Goal: Information Seeking & Learning: Learn about a topic

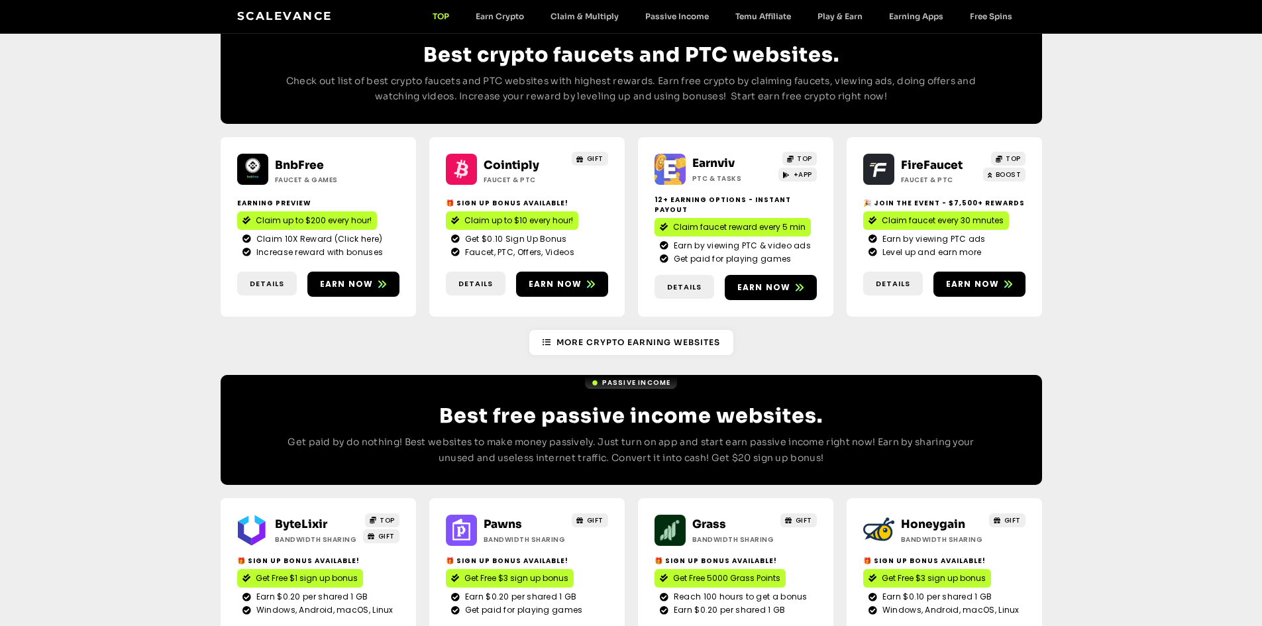
scroll to position [1450, 0]
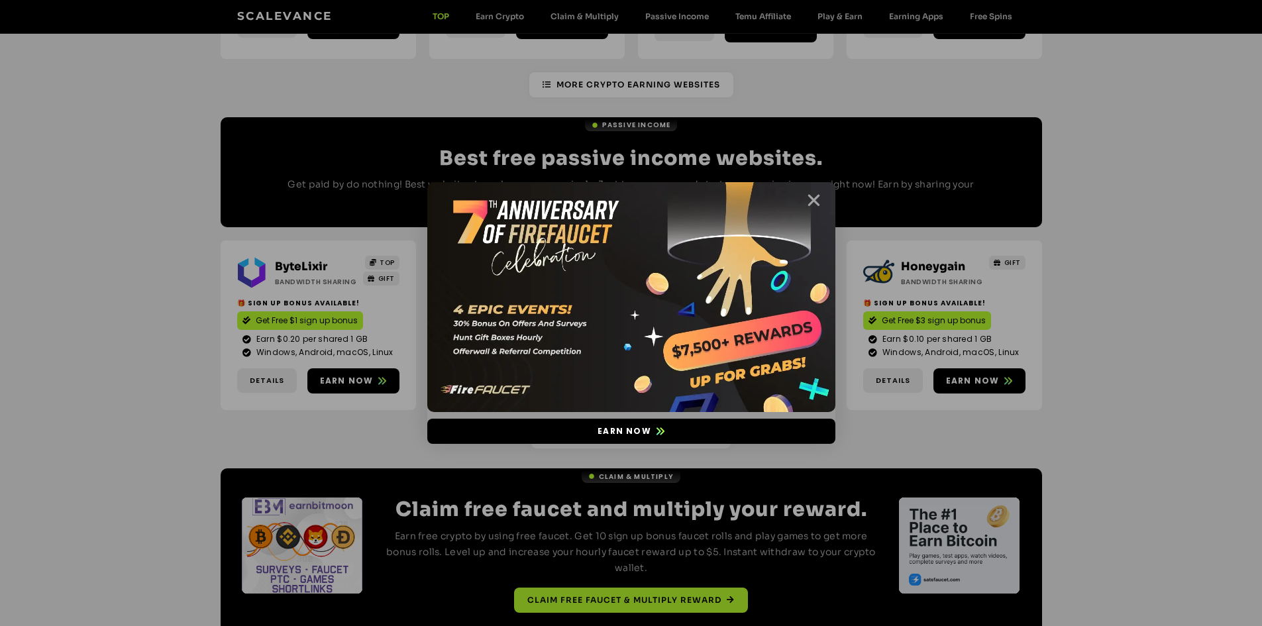
click at [818, 201] on icon "Close" at bounding box center [813, 200] width 17 height 17
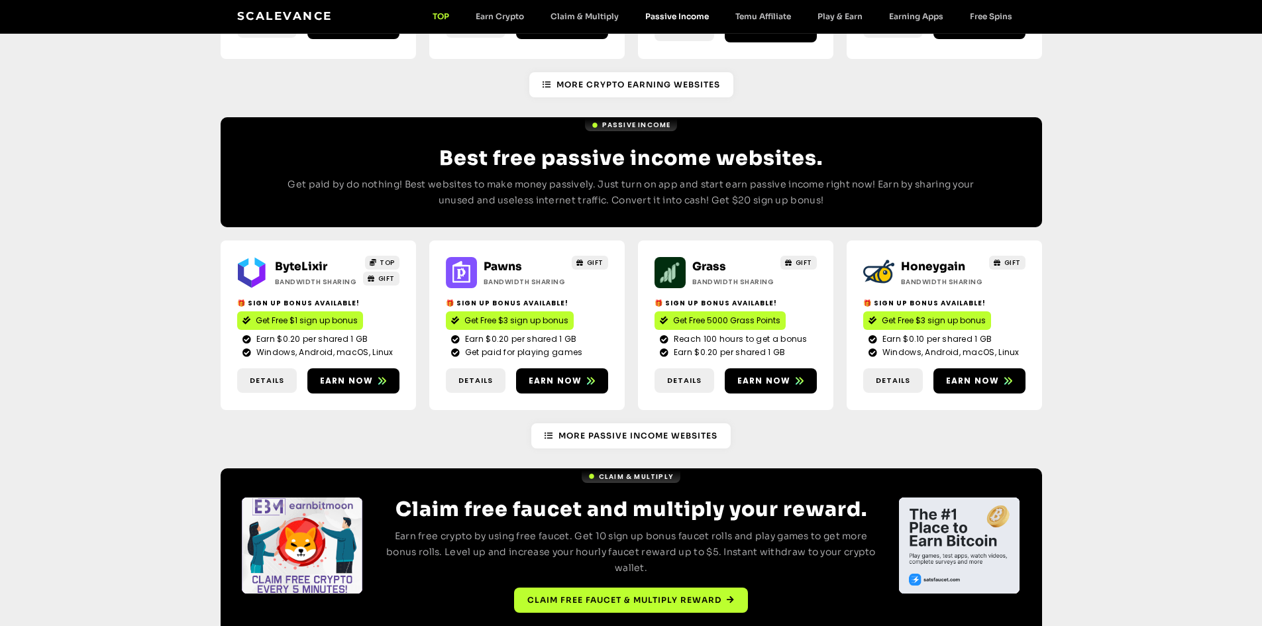
click at [697, 18] on link "Passive Income" at bounding box center [677, 16] width 90 height 10
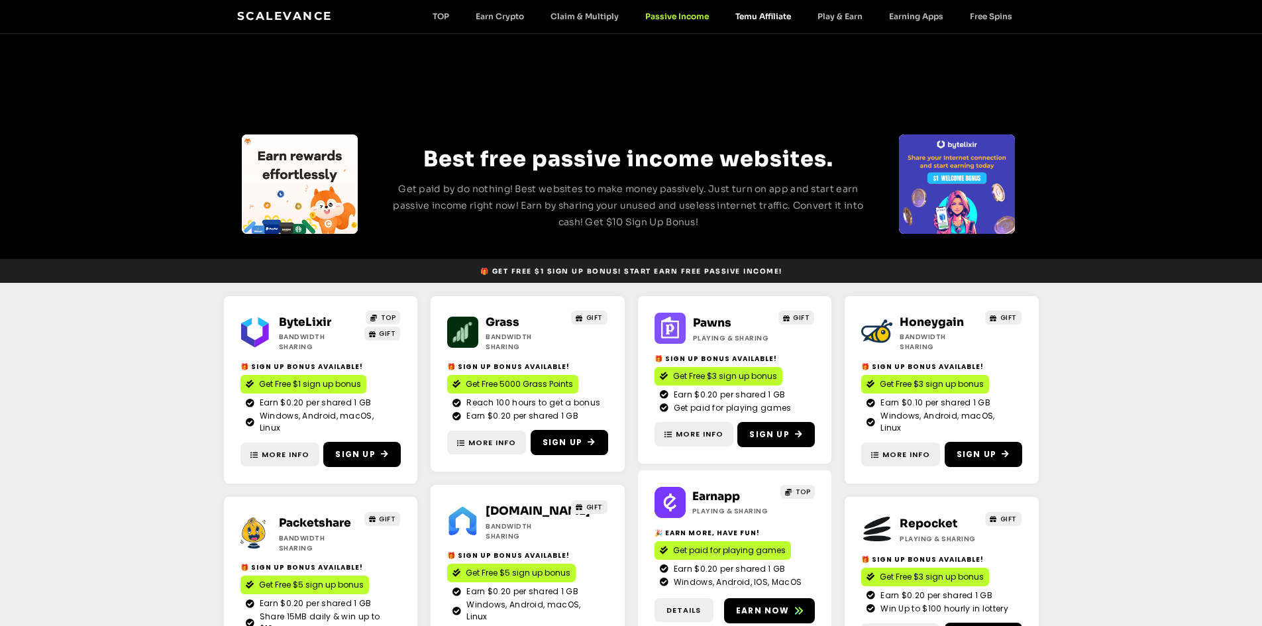
click at [782, 16] on link "Temu Affiliate" at bounding box center [763, 16] width 82 height 10
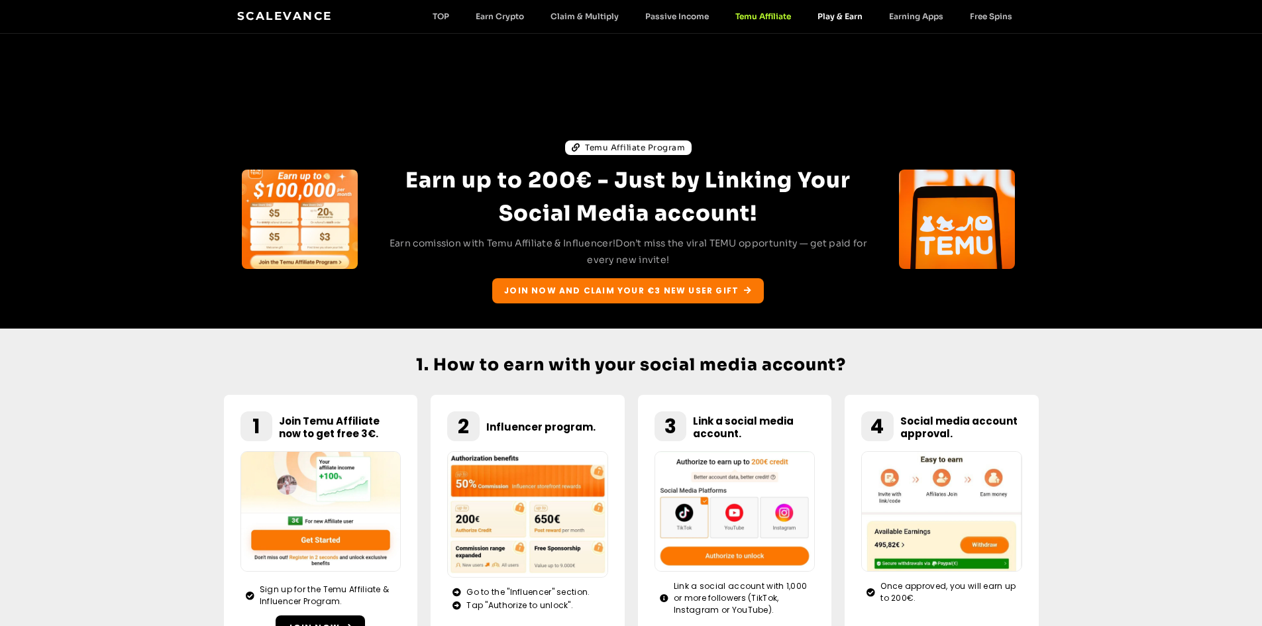
click at [845, 19] on link "Play & Earn" at bounding box center [840, 16] width 72 height 10
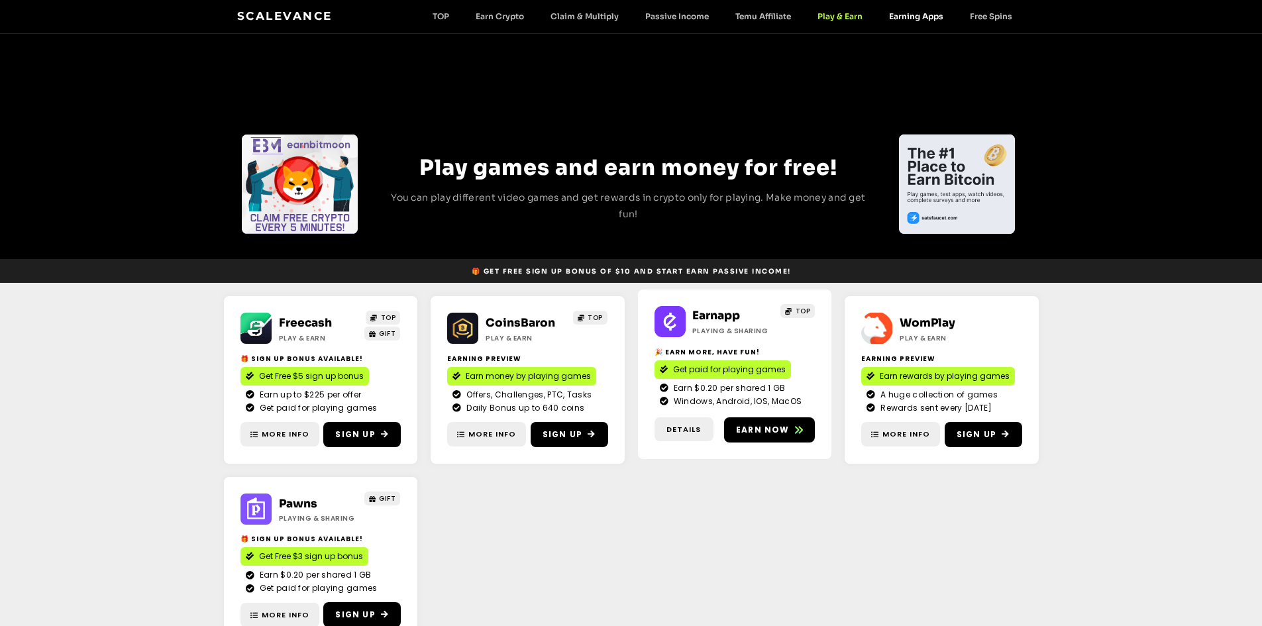
click at [923, 15] on link "Earning Apps" at bounding box center [916, 16] width 81 height 10
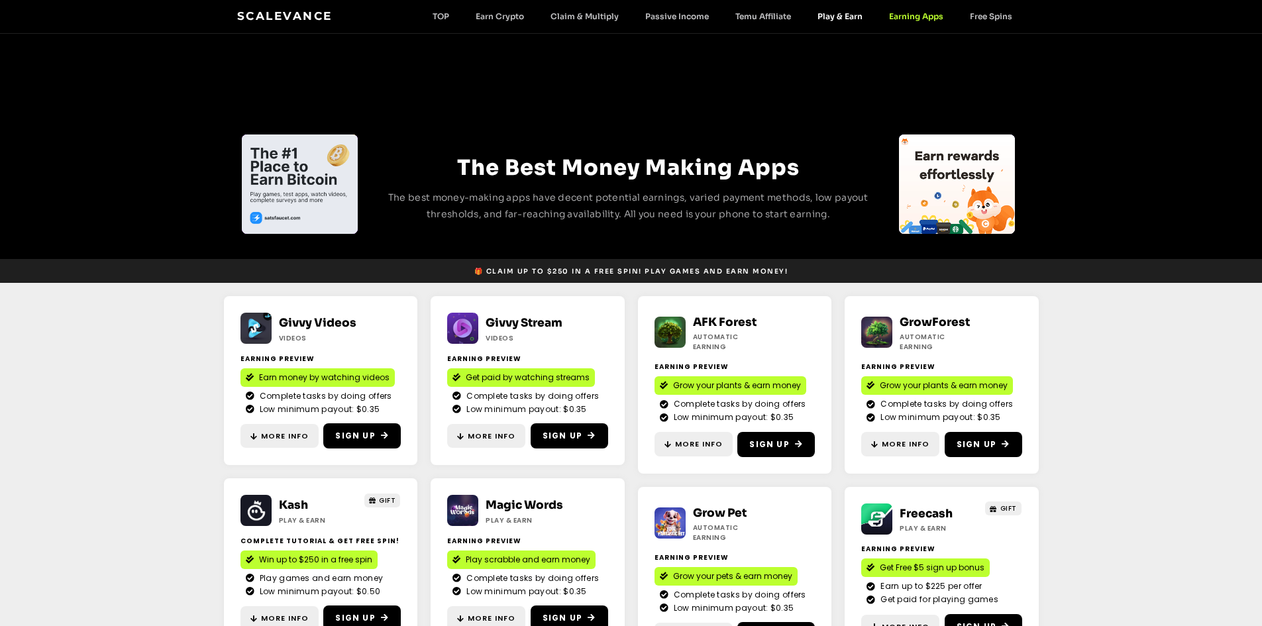
click at [825, 13] on link "Play & Earn" at bounding box center [840, 16] width 72 height 10
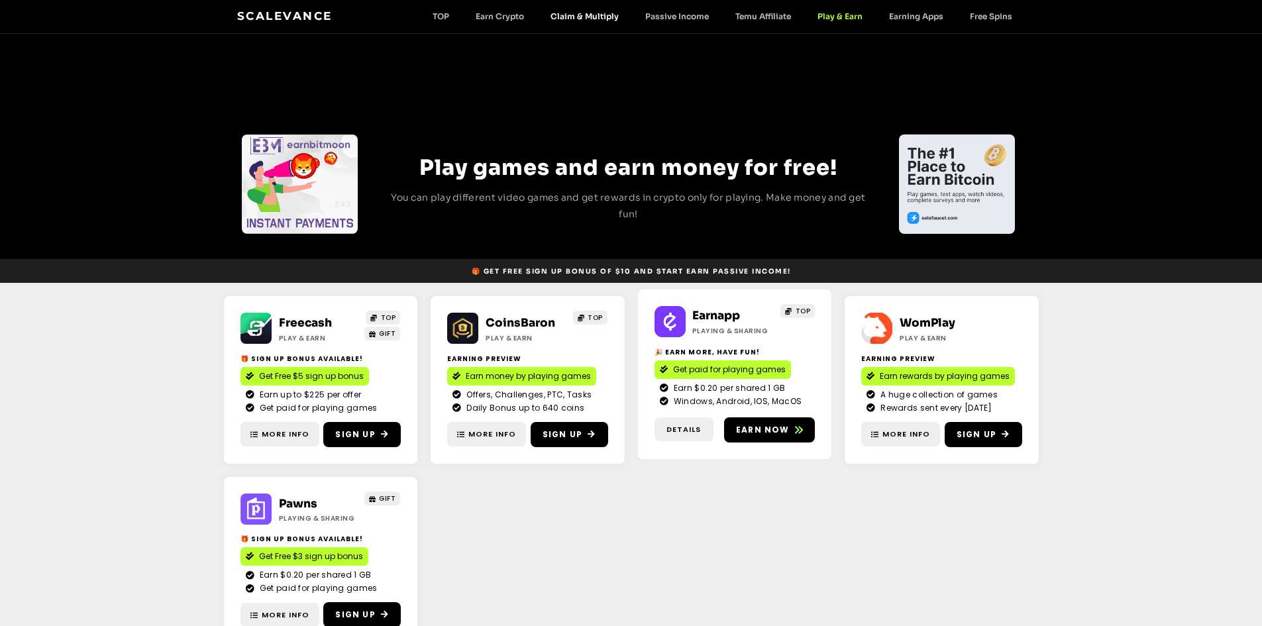
click at [586, 18] on link "Claim & Multiply" at bounding box center [584, 16] width 95 height 10
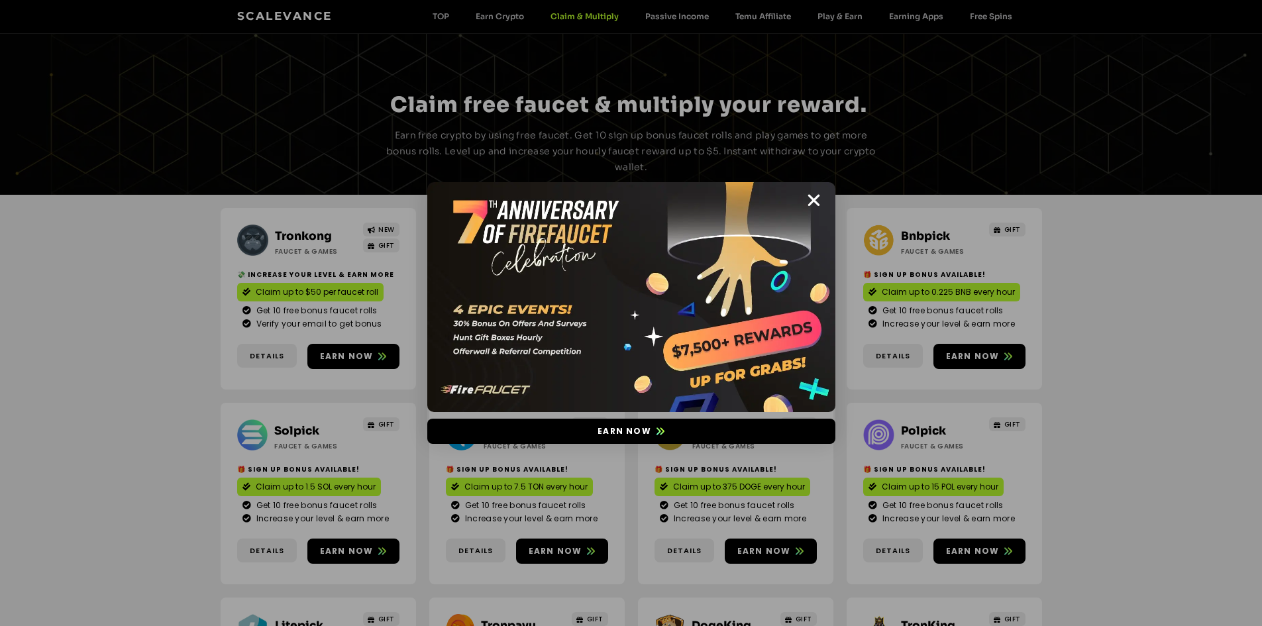
click at [660, 298] on img at bounding box center [631, 297] width 408 height 230
click at [811, 198] on icon "Close" at bounding box center [813, 200] width 17 height 17
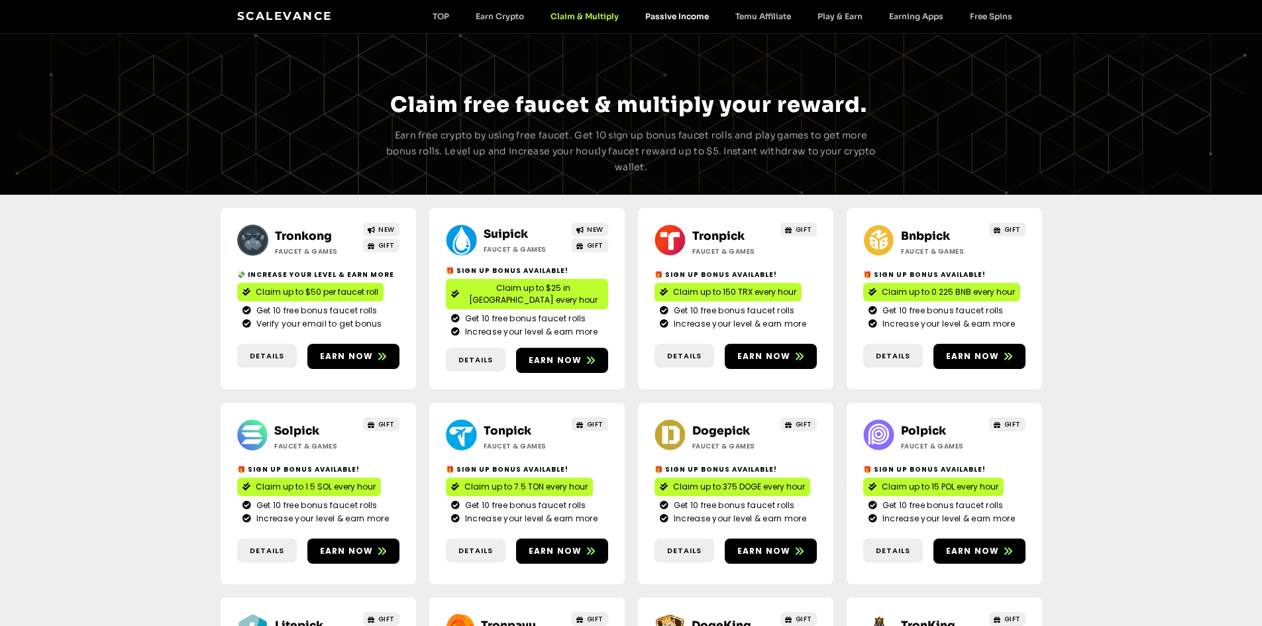
click at [684, 19] on link "Passive Income" at bounding box center [677, 16] width 90 height 10
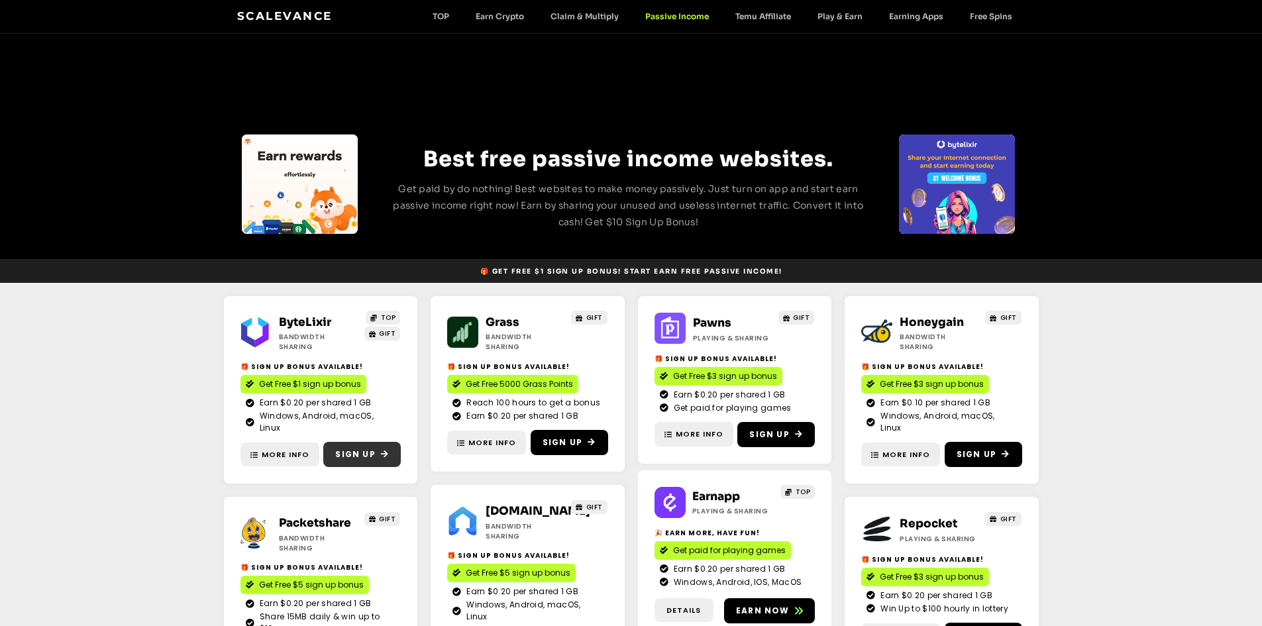
click at [350, 448] on span "Sign Up" at bounding box center [355, 454] width 40 height 12
click at [582, 436] on span "Sign Up" at bounding box center [562, 442] width 40 height 12
click at [764, 432] on span "Sign Up" at bounding box center [769, 435] width 40 height 12
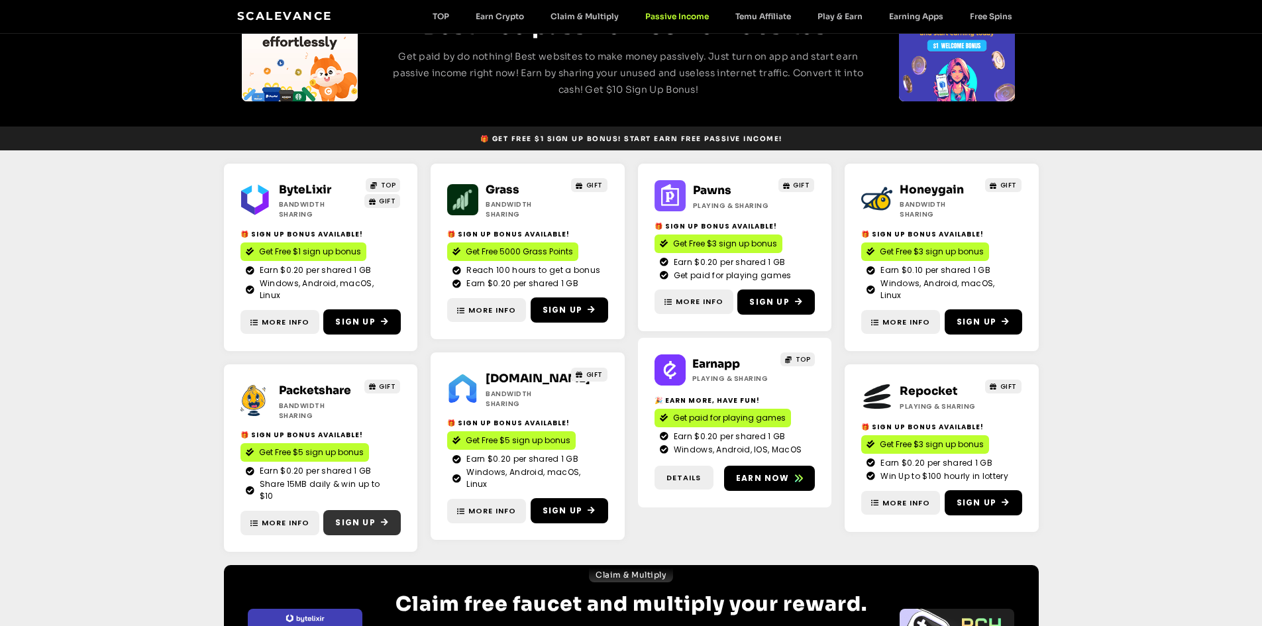
click at [371, 517] on span "Sign Up" at bounding box center [355, 523] width 40 height 12
click at [576, 498] on link "Sign Up" at bounding box center [569, 510] width 77 height 25
click at [782, 470] on link "Earn now" at bounding box center [769, 478] width 91 height 25
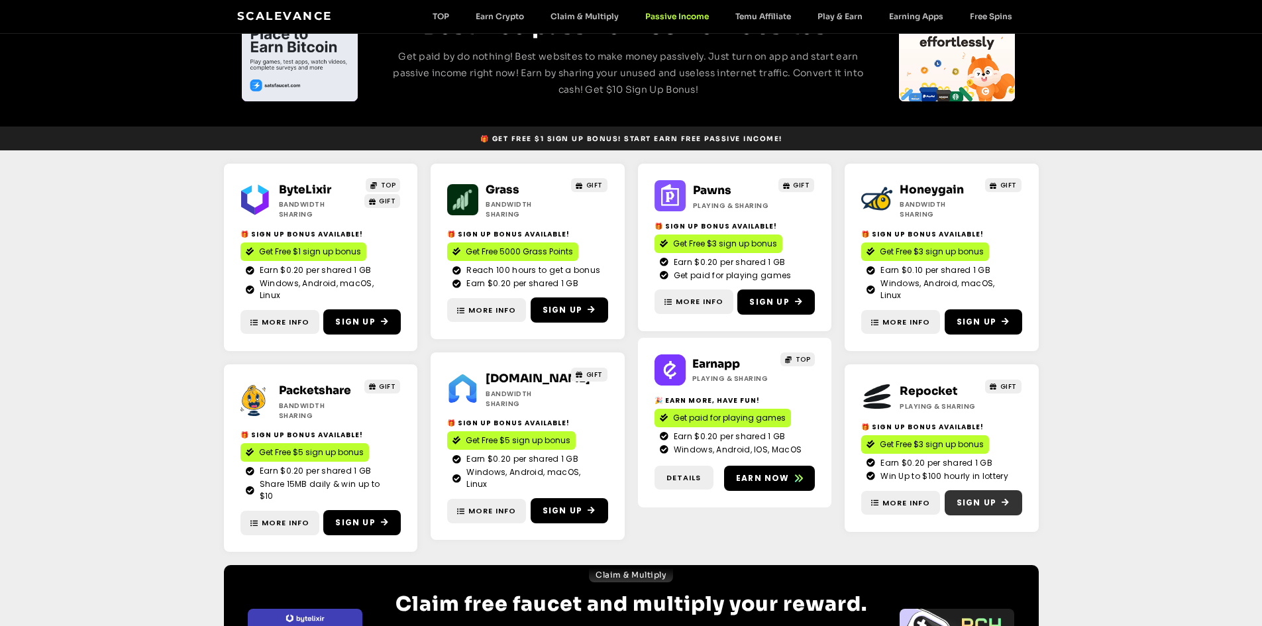
click at [971, 490] on link "Sign Up" at bounding box center [983, 502] width 77 height 25
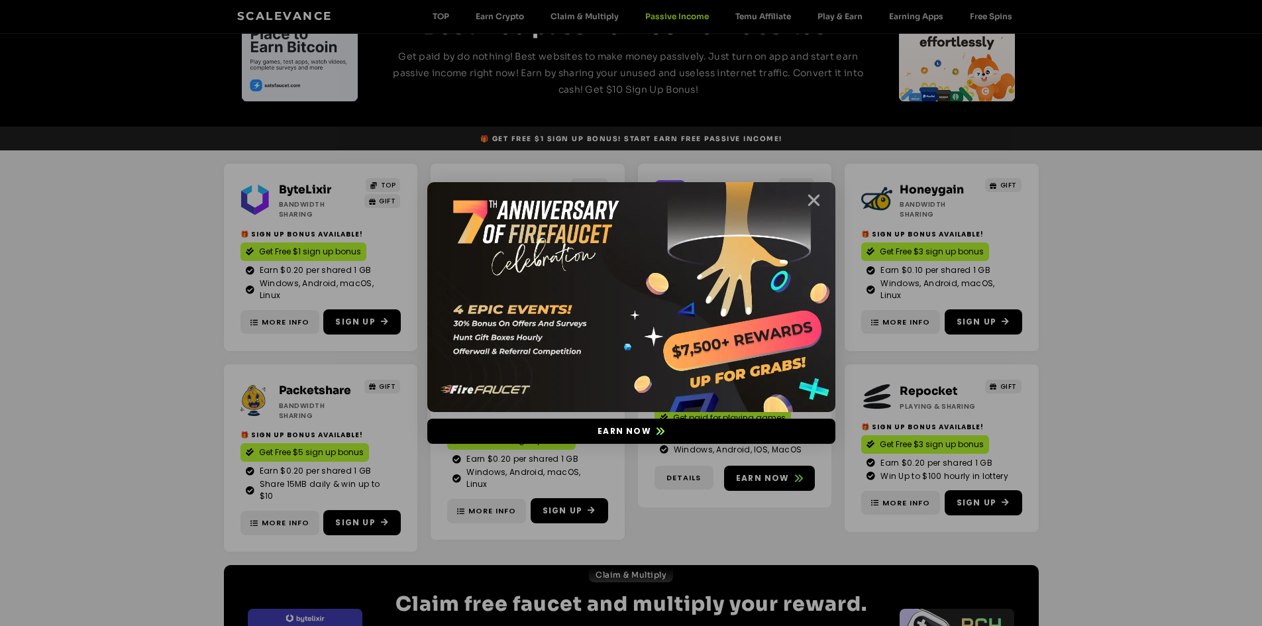
click at [817, 203] on icon "Close" at bounding box center [813, 200] width 17 height 17
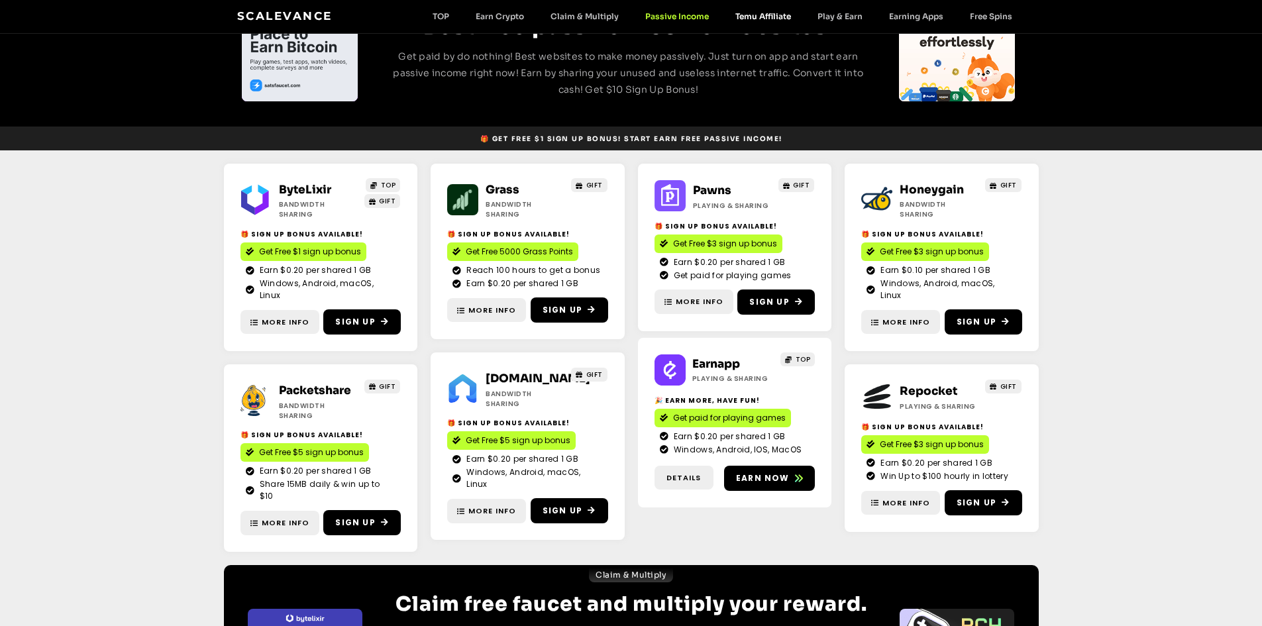
click at [764, 13] on link "Temu Affiliate" at bounding box center [763, 16] width 82 height 10
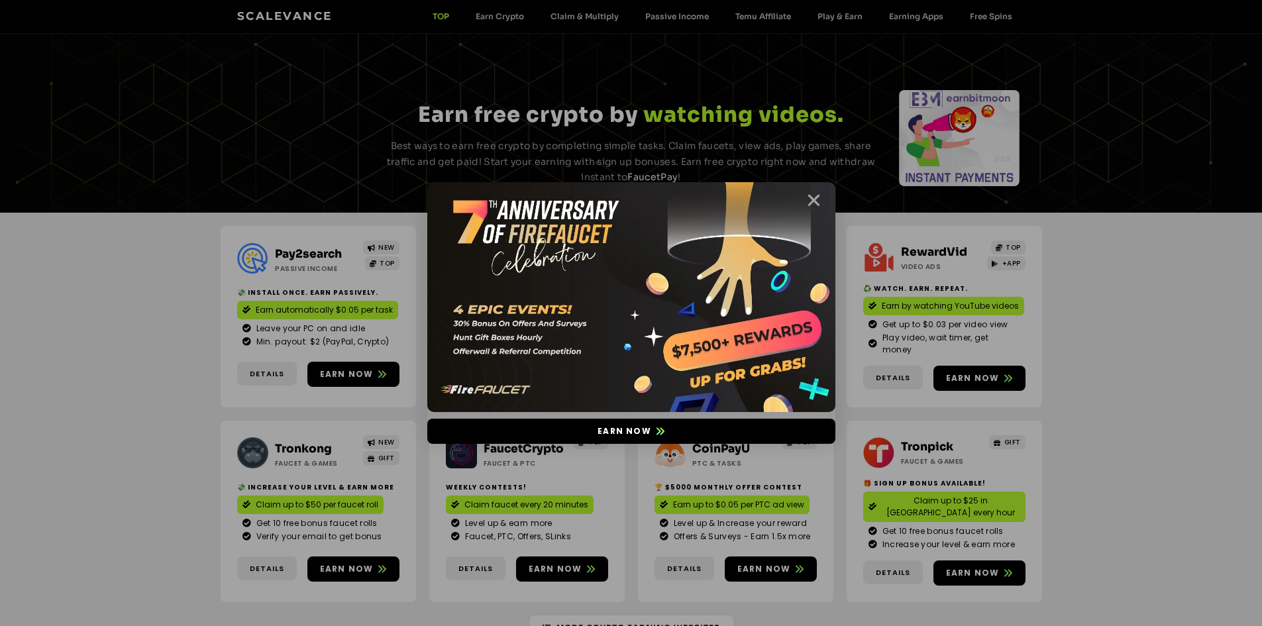
click at [813, 203] on icon "Close" at bounding box center [813, 200] width 17 height 17
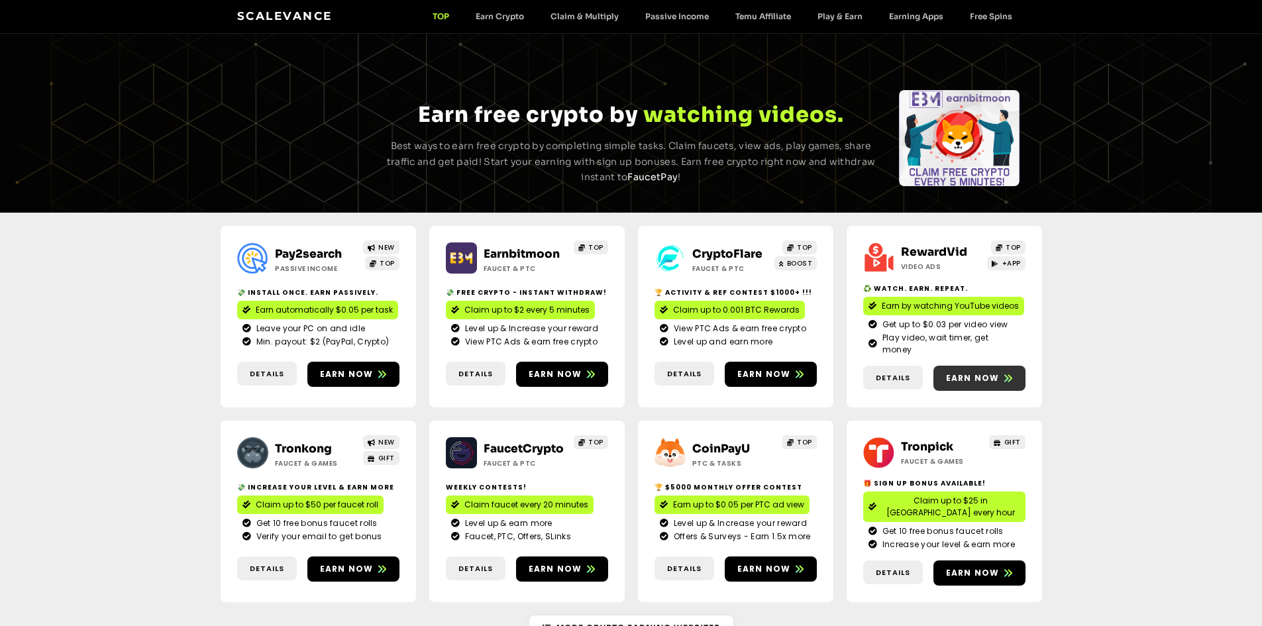
click at [990, 372] on span "Earn now" at bounding box center [973, 378] width 54 height 12
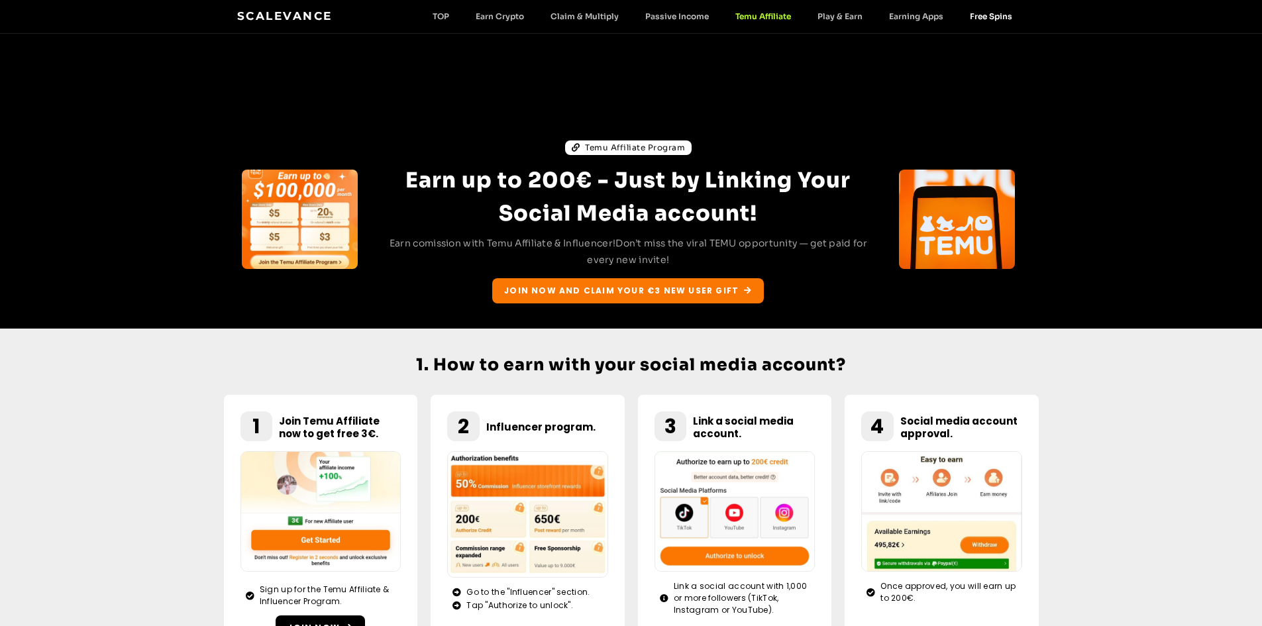
click at [996, 14] on link "Free Spins" at bounding box center [990, 16] width 69 height 10
click at [990, 13] on link "Free Spins" at bounding box center [990, 16] width 69 height 10
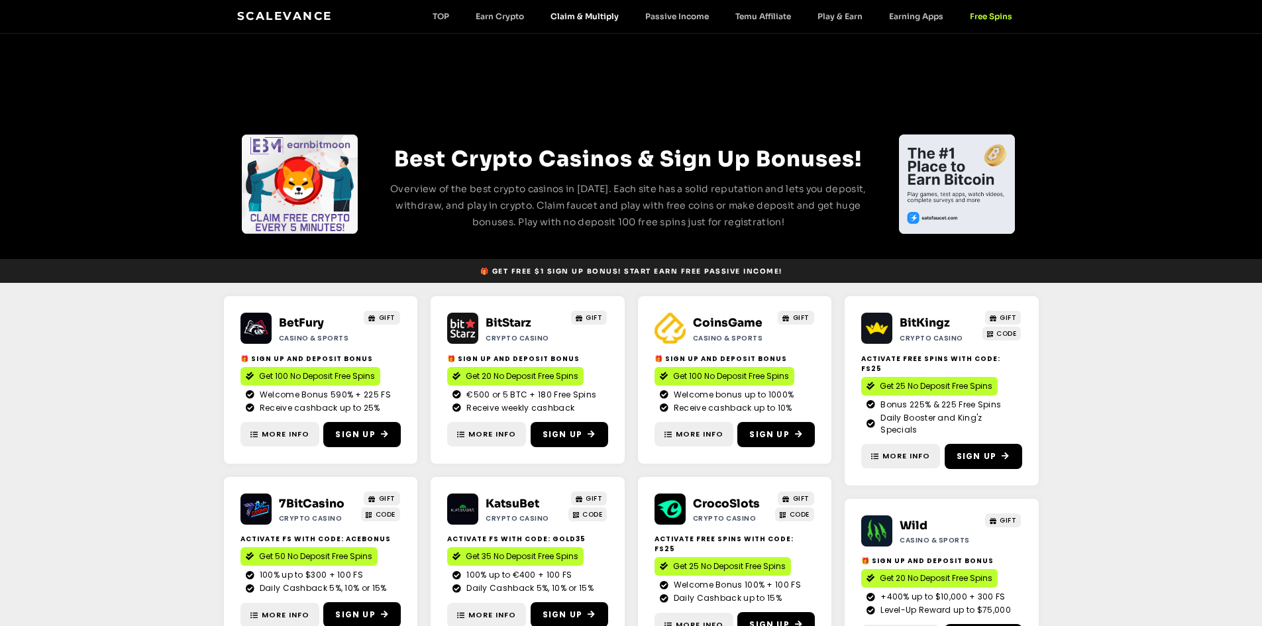
click at [588, 17] on link "Claim & Multiply" at bounding box center [584, 16] width 95 height 10
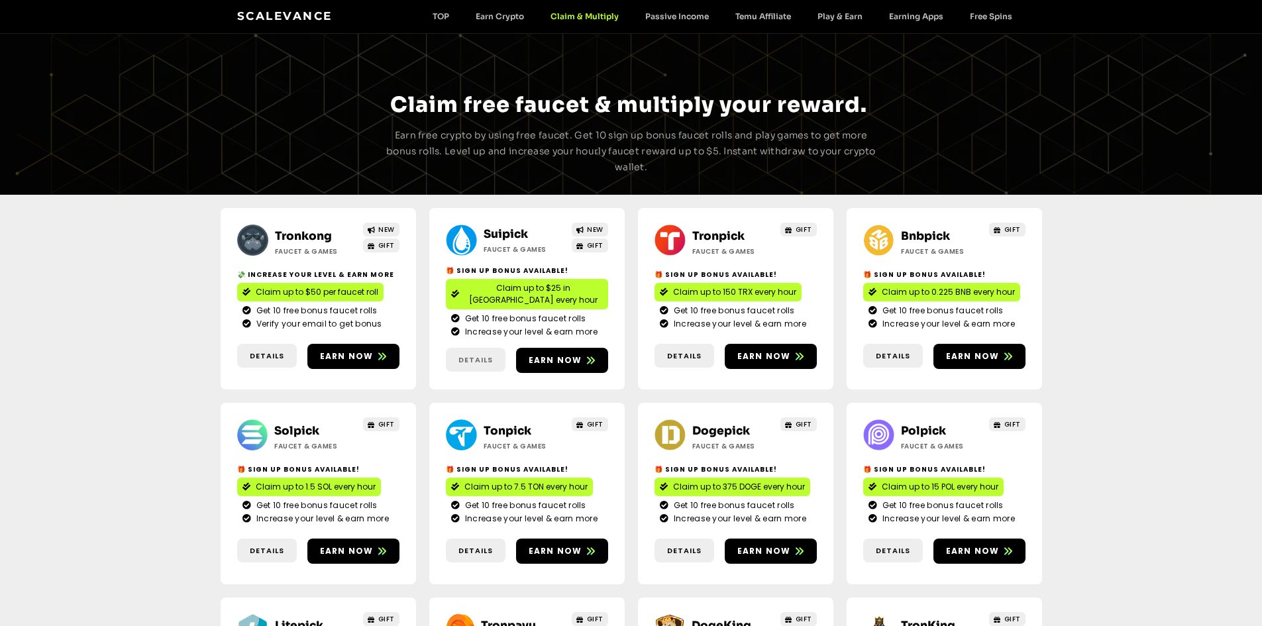
click at [483, 354] on span "Details" at bounding box center [475, 359] width 34 height 11
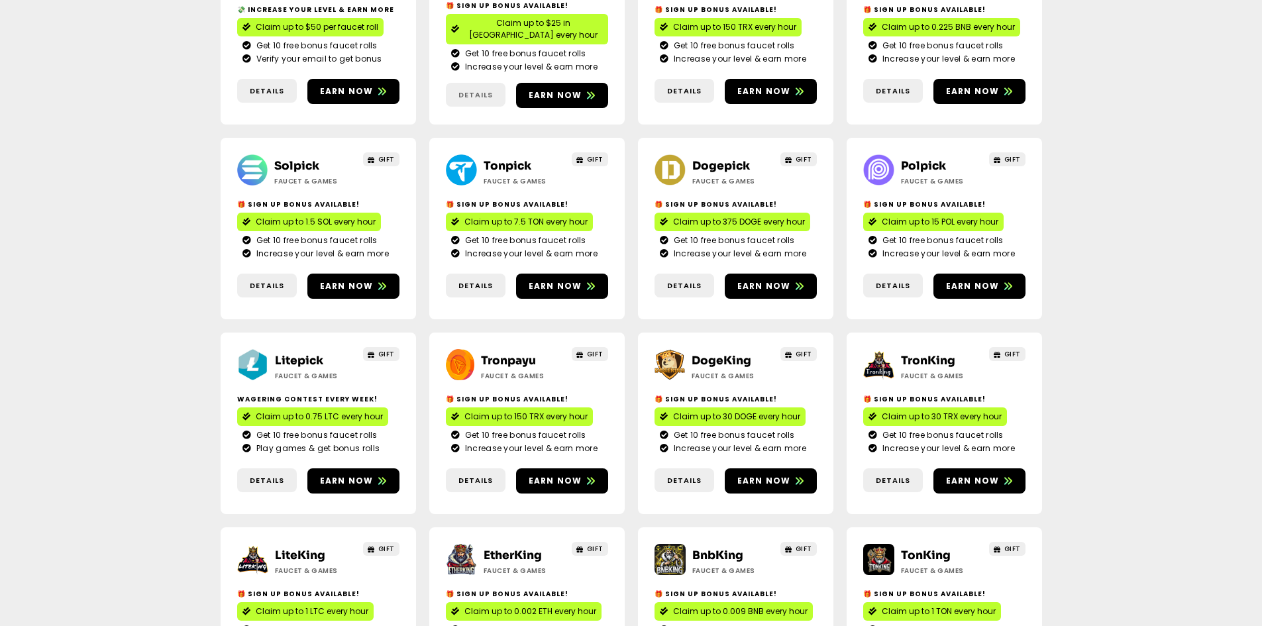
scroll to position [397, 0]
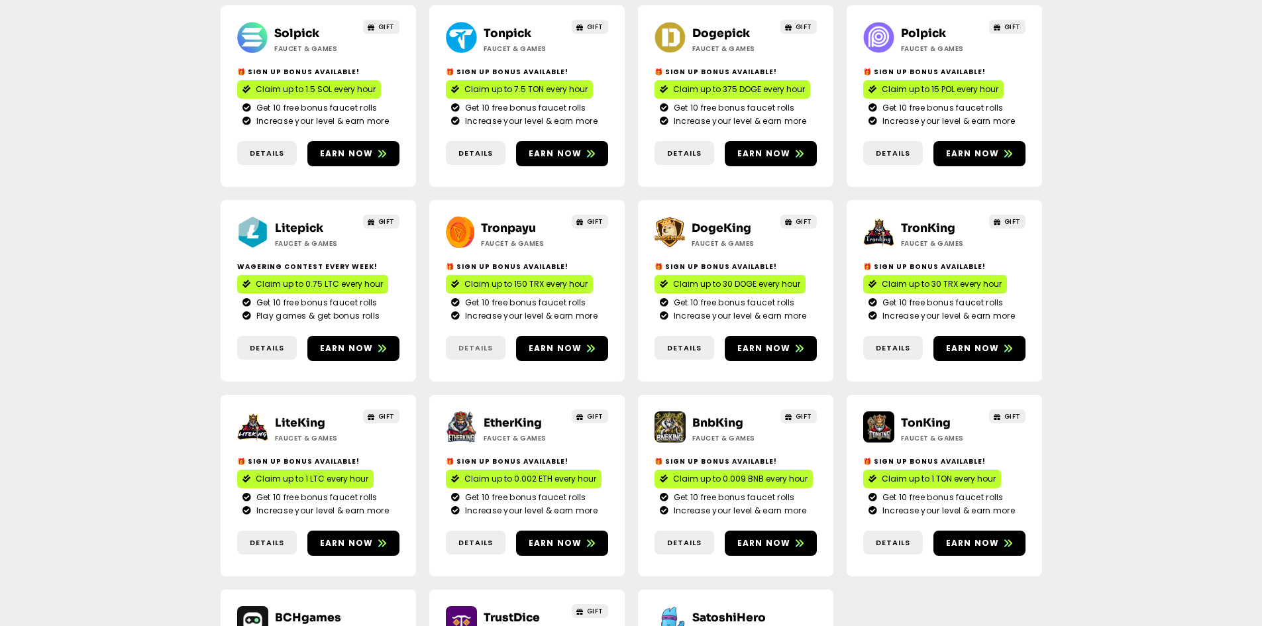
click at [489, 336] on link "Details" at bounding box center [476, 348] width 60 height 25
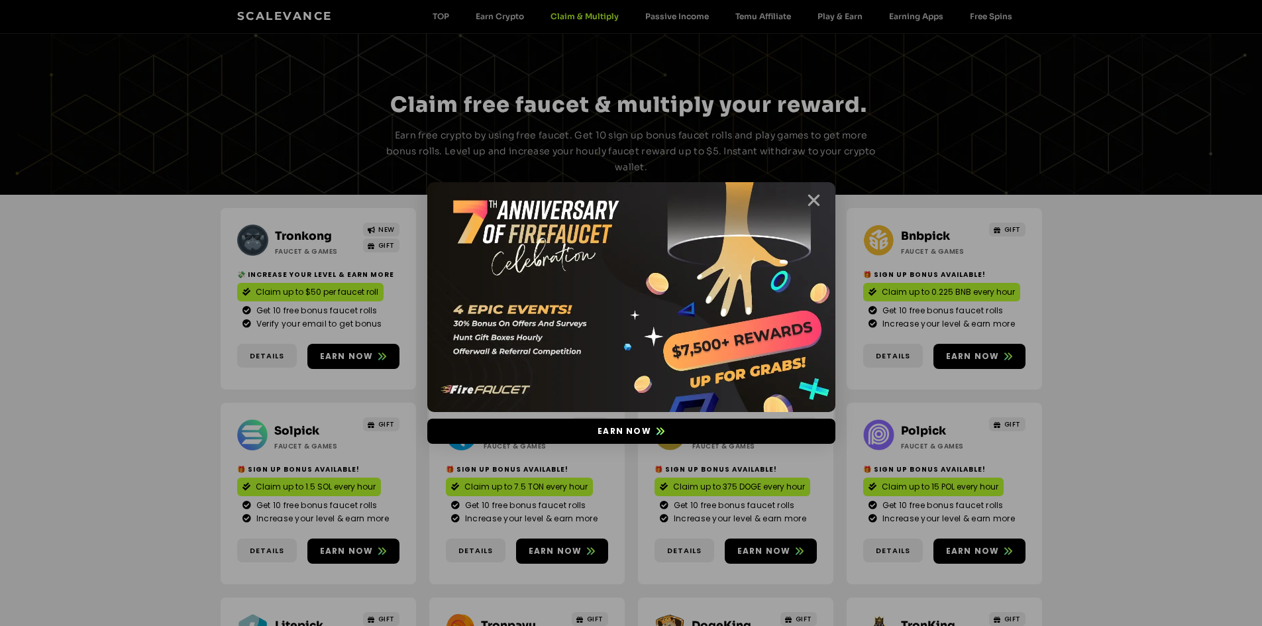
click at [814, 193] on icon "Close" at bounding box center [813, 200] width 17 height 17
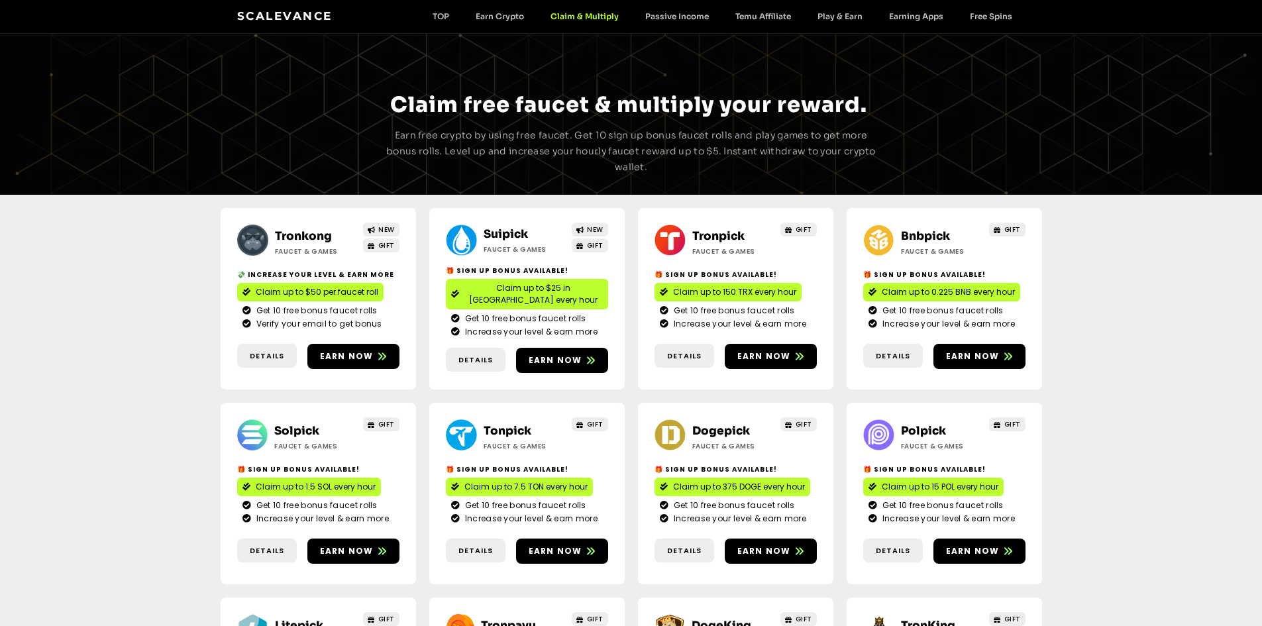
click at [513, 234] on link "Suipick" at bounding box center [506, 234] width 44 height 14
click at [445, 23] on div "Scalevance TOP Earn Crypto Claim & Multiply Passive Income Temu Affiliate Play …" at bounding box center [631, 16] width 788 height 17
drag, startPoint x: 340, startPoint y: 19, endPoint x: 329, endPoint y: 18, distance: 10.7
click at [339, 19] on div "Scalevance TOP Earn Crypto Claim & Multiply Passive Income Temu Affiliate Play …" at bounding box center [631, 16] width 788 height 17
click at [315, 17] on link "Scalevance" at bounding box center [284, 15] width 95 height 13
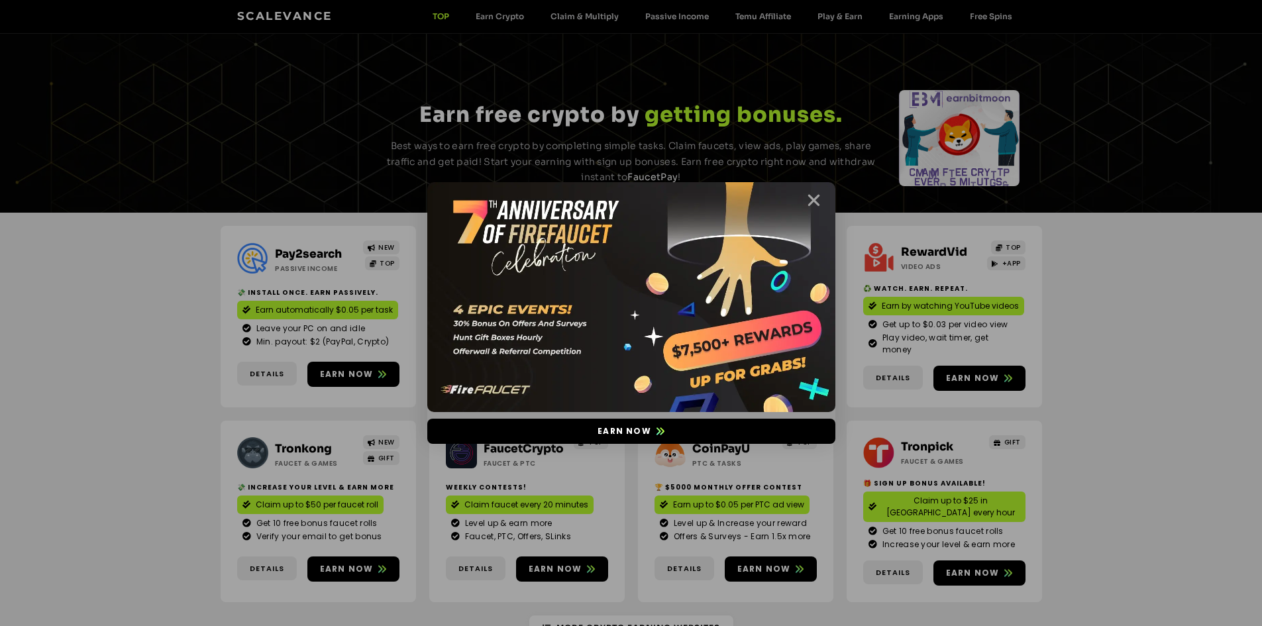
click at [807, 196] on icon "Close" at bounding box center [813, 200] width 17 height 17
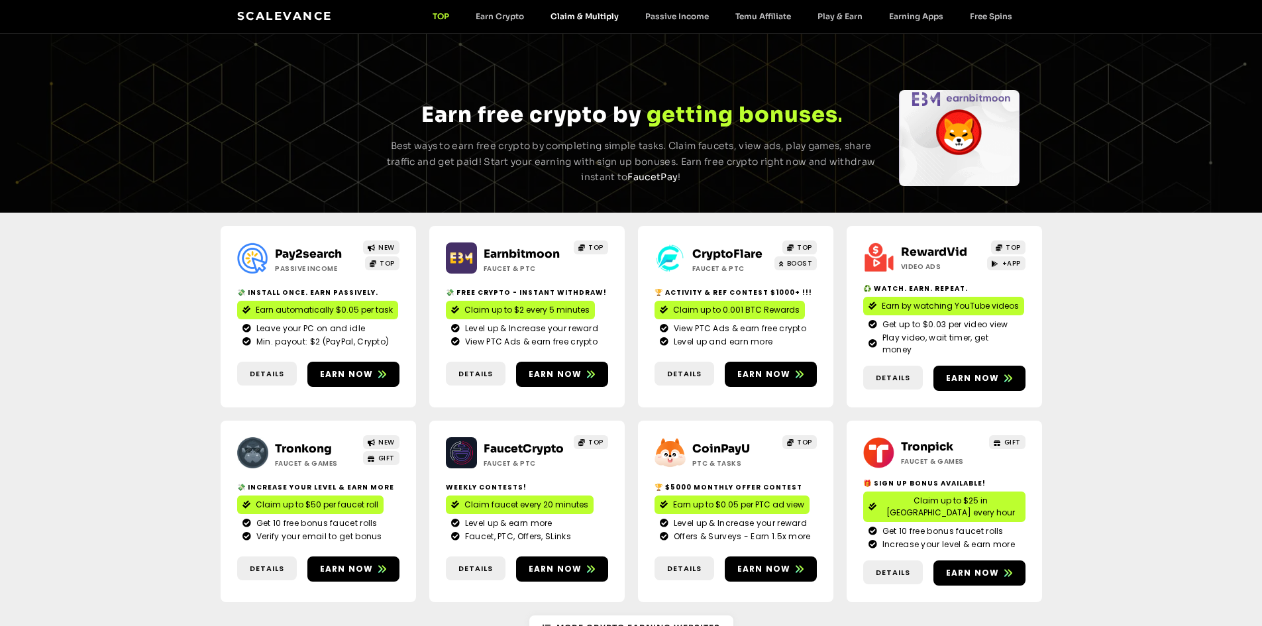
click at [560, 20] on link "Claim & Multiply" at bounding box center [584, 16] width 95 height 10
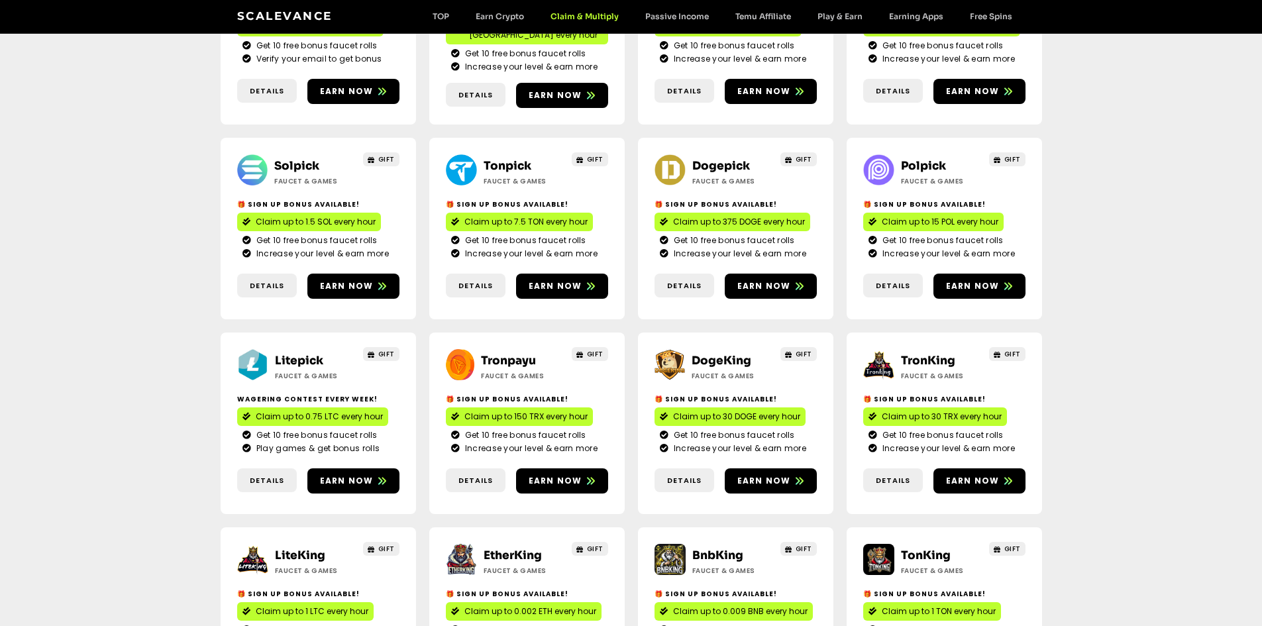
scroll to position [132, 0]
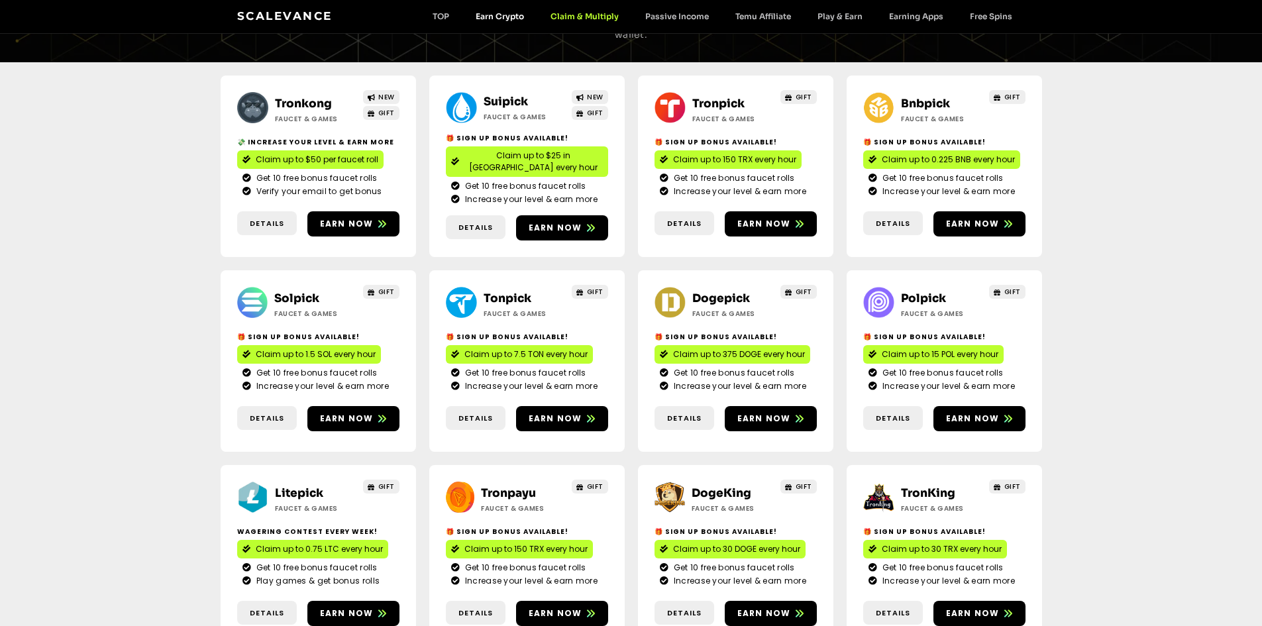
click at [508, 17] on link "Earn Crypto" at bounding box center [499, 16] width 75 height 10
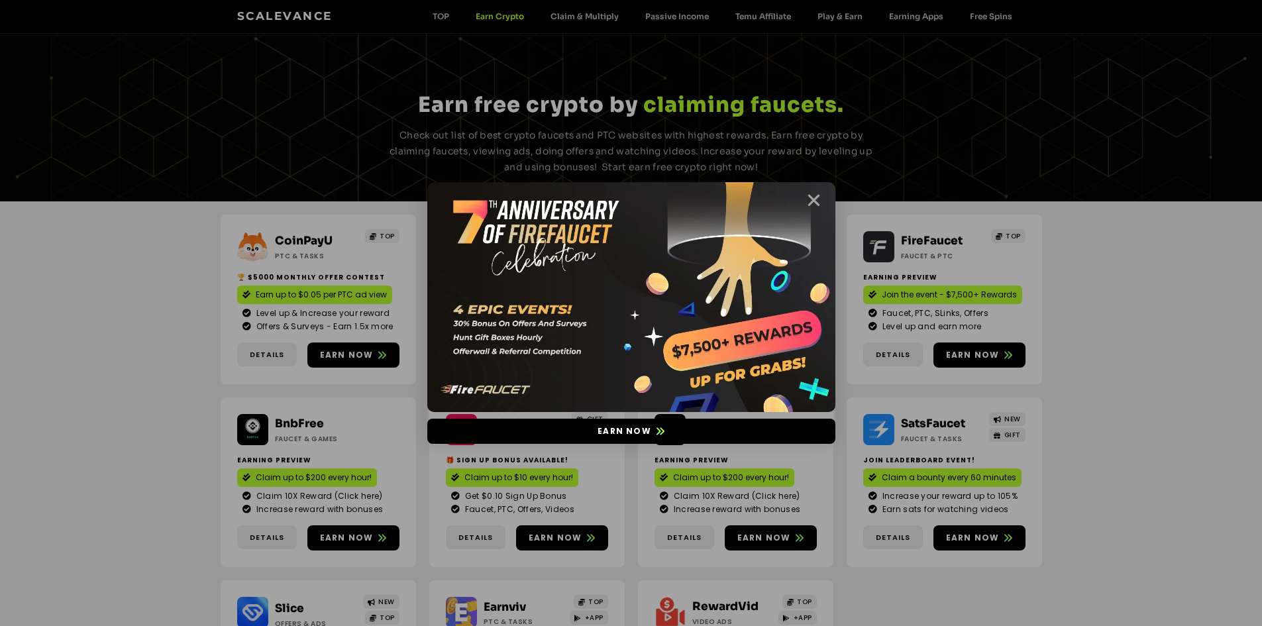
click at [819, 195] on icon "Close" at bounding box center [813, 200] width 17 height 17
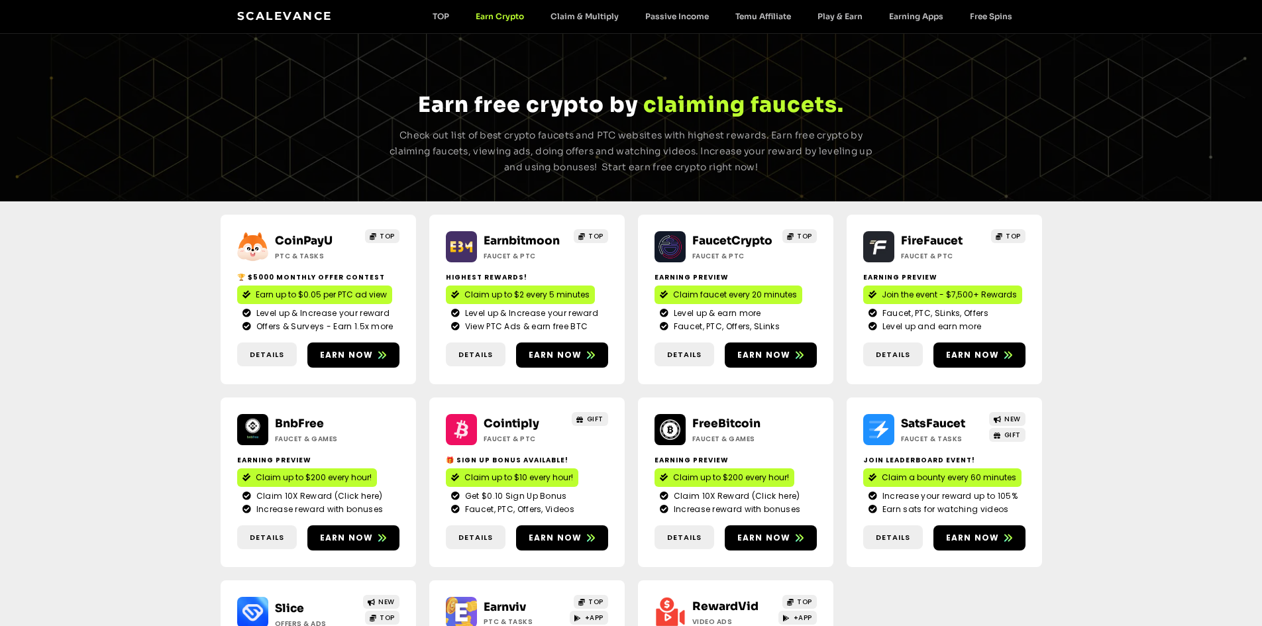
click at [503, 19] on link "Earn Crypto" at bounding box center [499, 16] width 75 height 10
click at [596, 23] on div "Scalevance TOP Earn Crypto Claim & Multiply Passive Income Temu Affiliate Play …" at bounding box center [631, 16] width 788 height 17
click at [600, 20] on link "Claim & Multiply" at bounding box center [584, 16] width 95 height 10
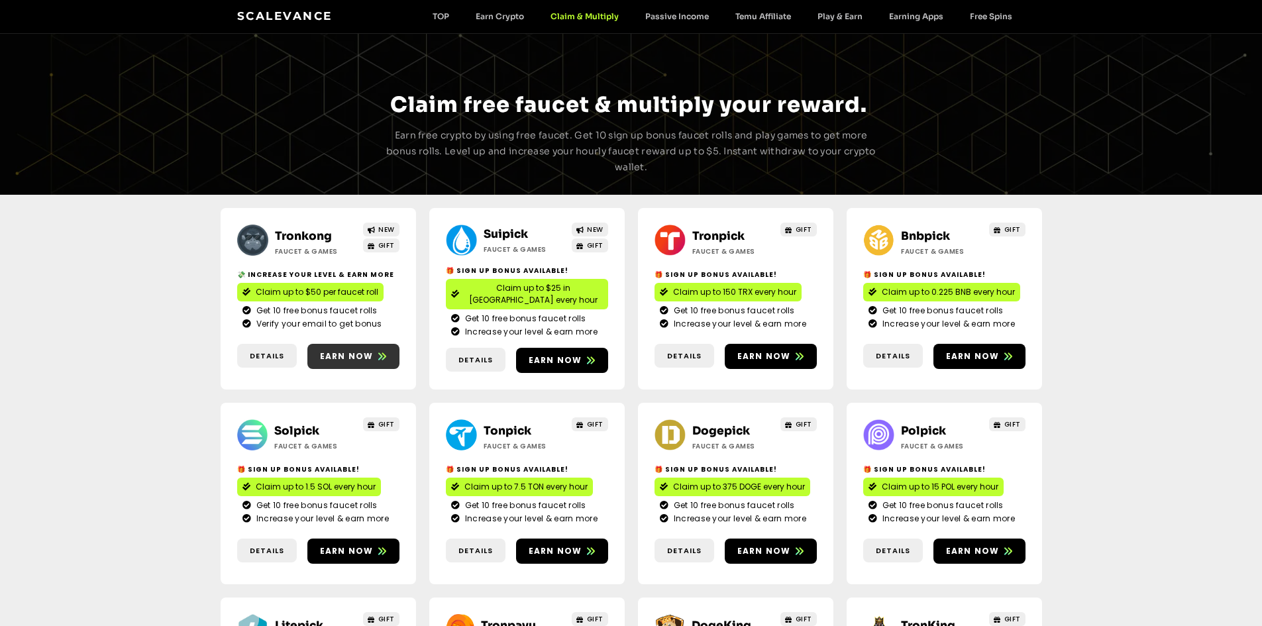
click at [334, 352] on span "Earn now" at bounding box center [347, 356] width 54 height 12
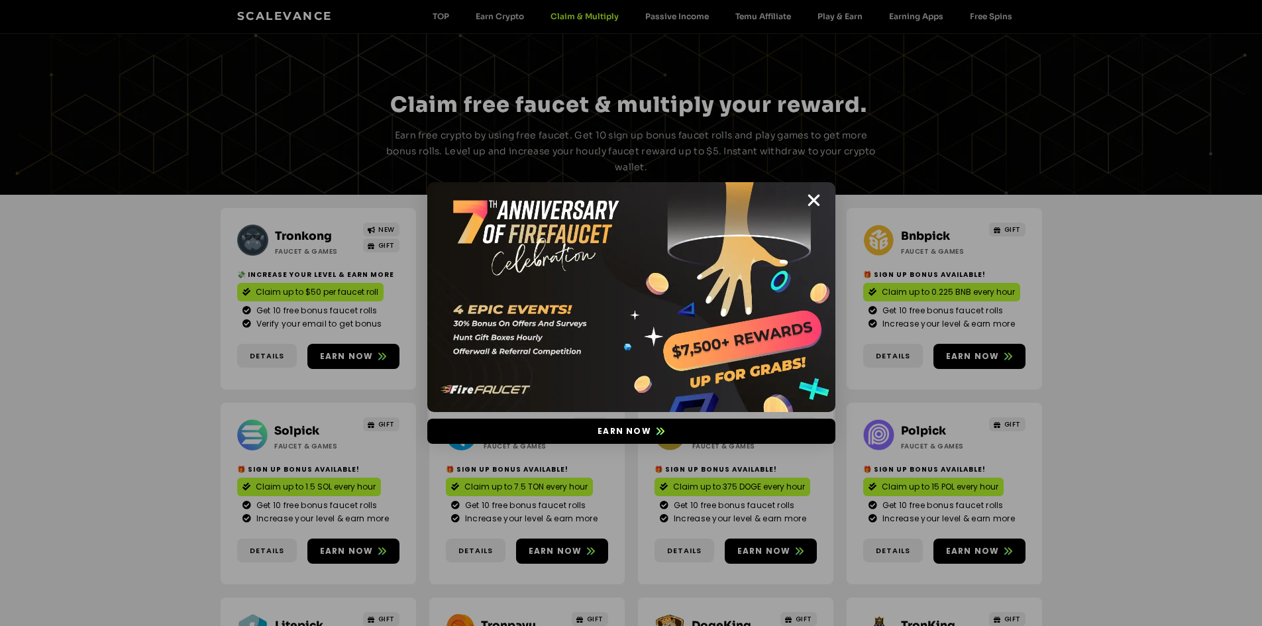
click at [248, 121] on div "Earn now" at bounding box center [631, 313] width 1262 height 626
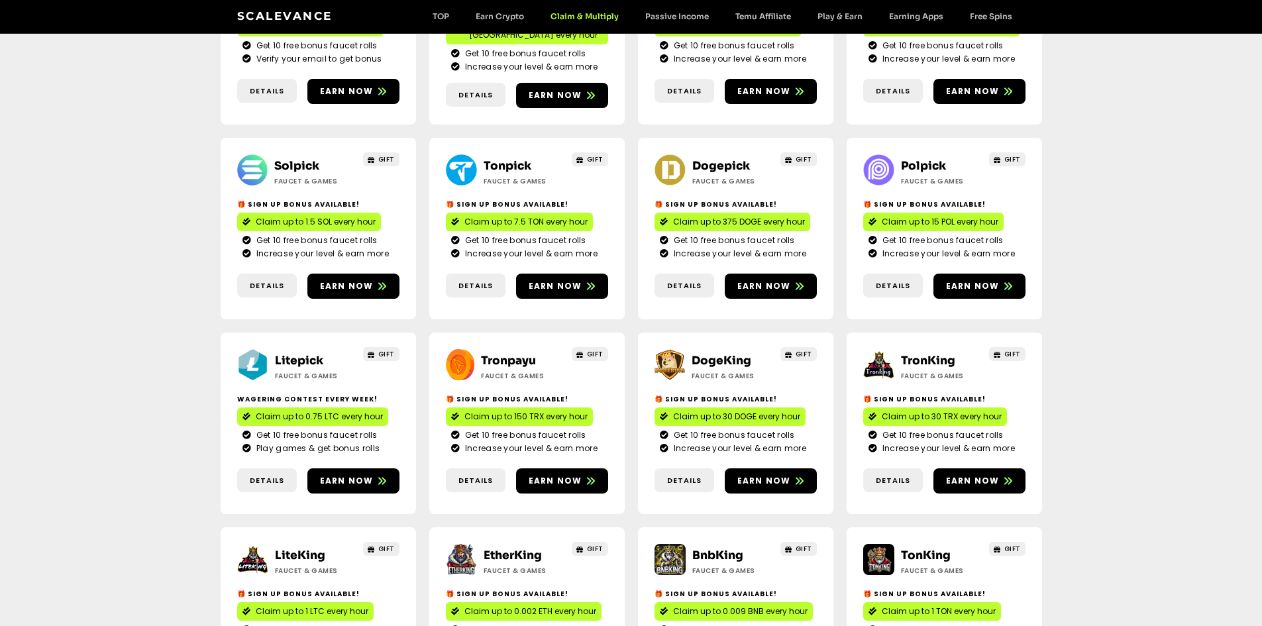
scroll to position [397, 0]
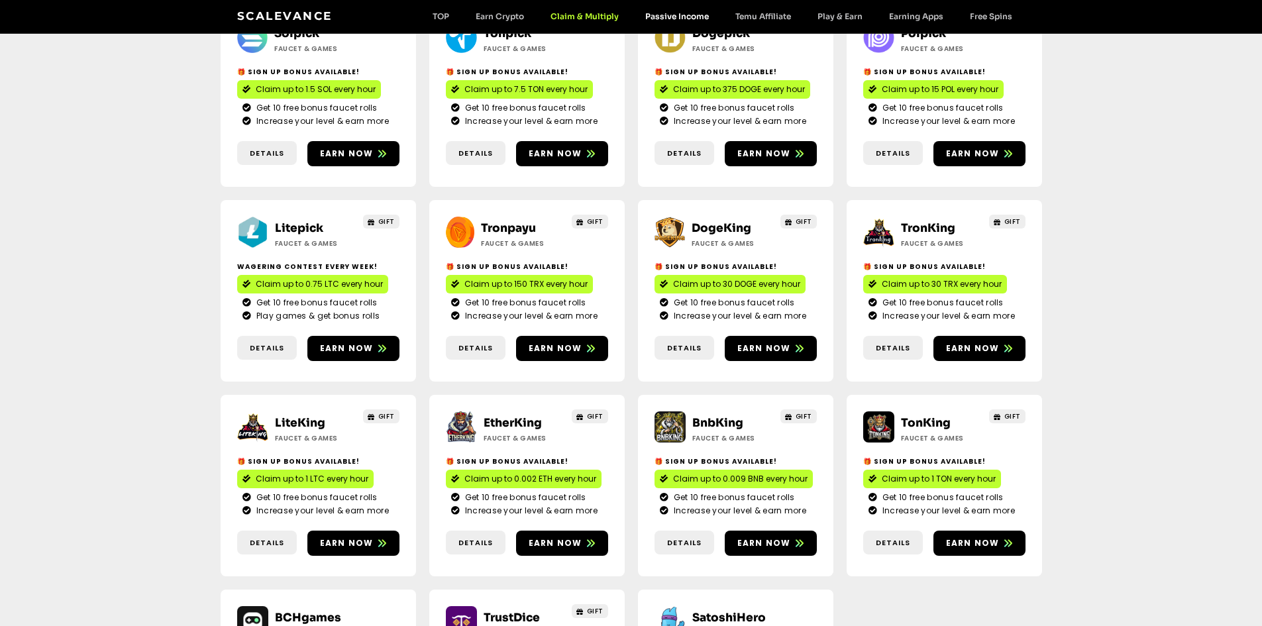
click at [708, 11] on link "Passive Income" at bounding box center [677, 16] width 90 height 10
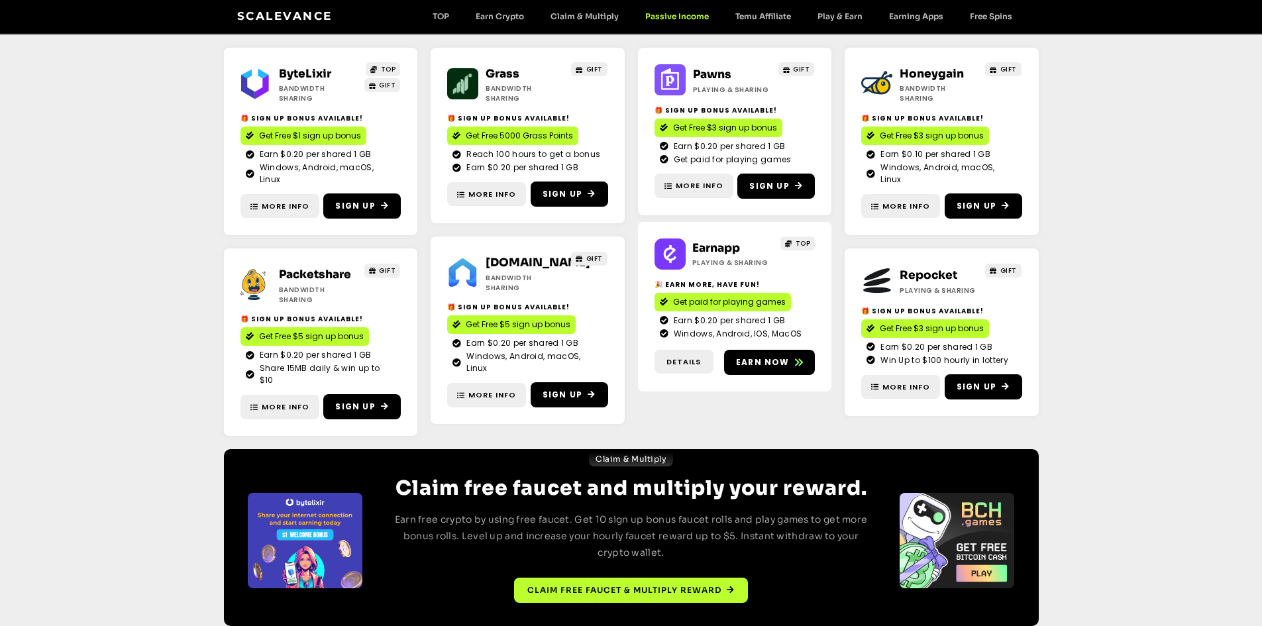
scroll to position [116, 0]
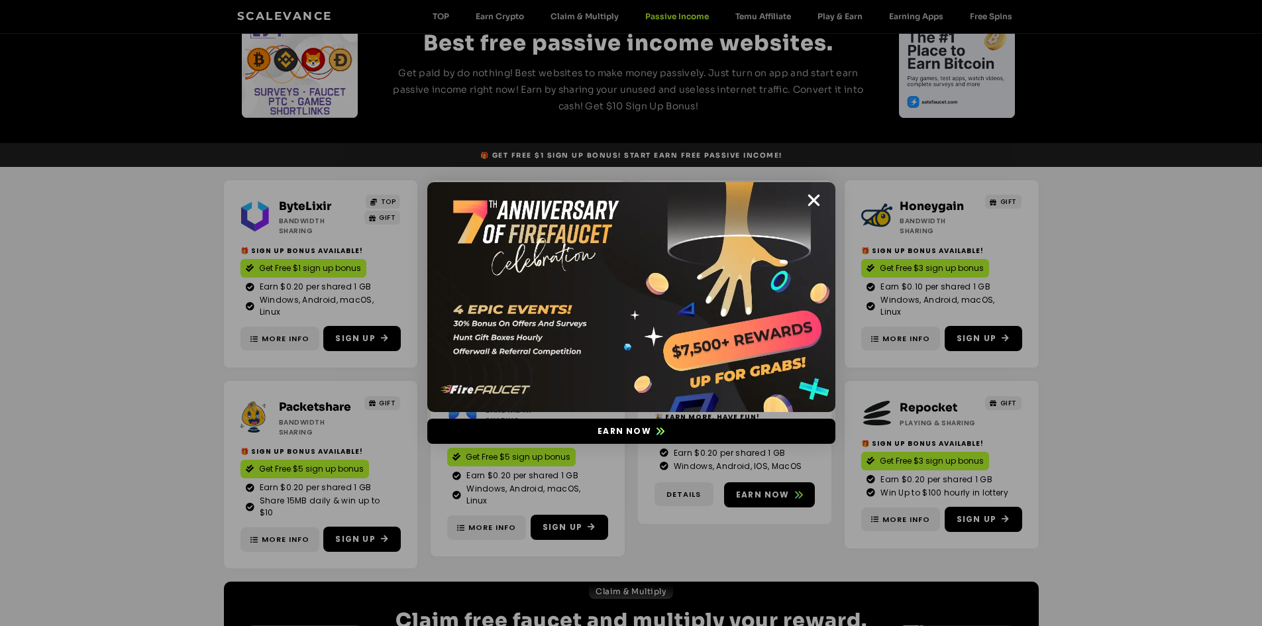
click at [812, 201] on icon "Close" at bounding box center [813, 200] width 17 height 17
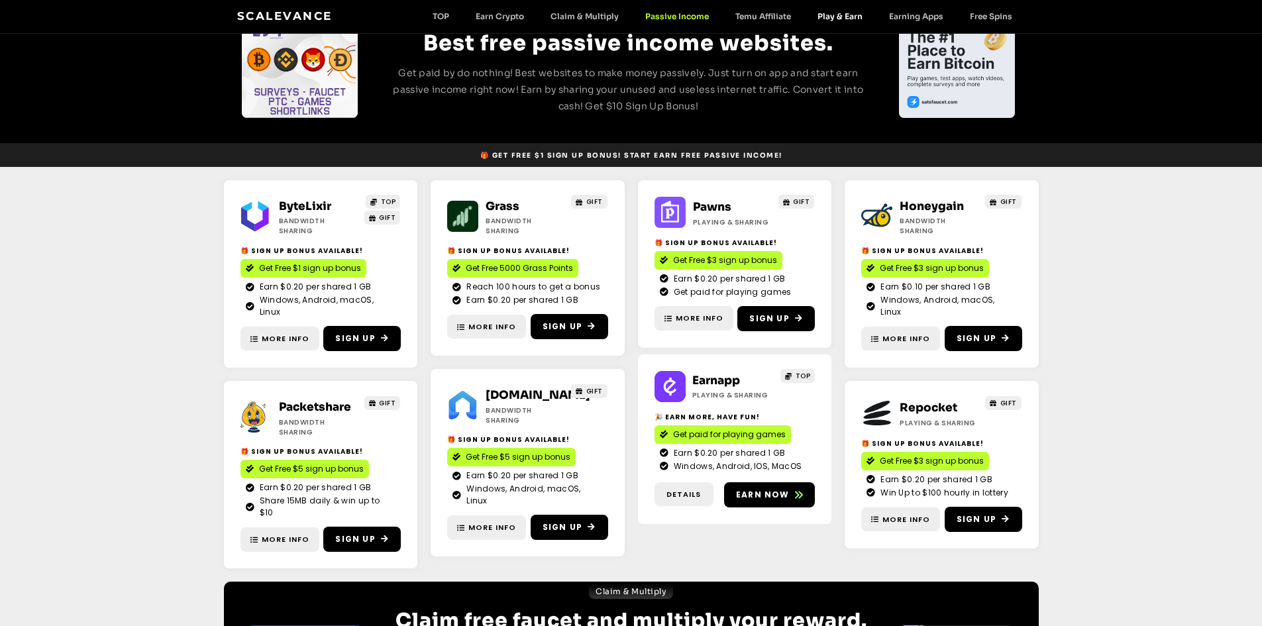
click at [821, 19] on link "Play & Earn" at bounding box center [840, 16] width 72 height 10
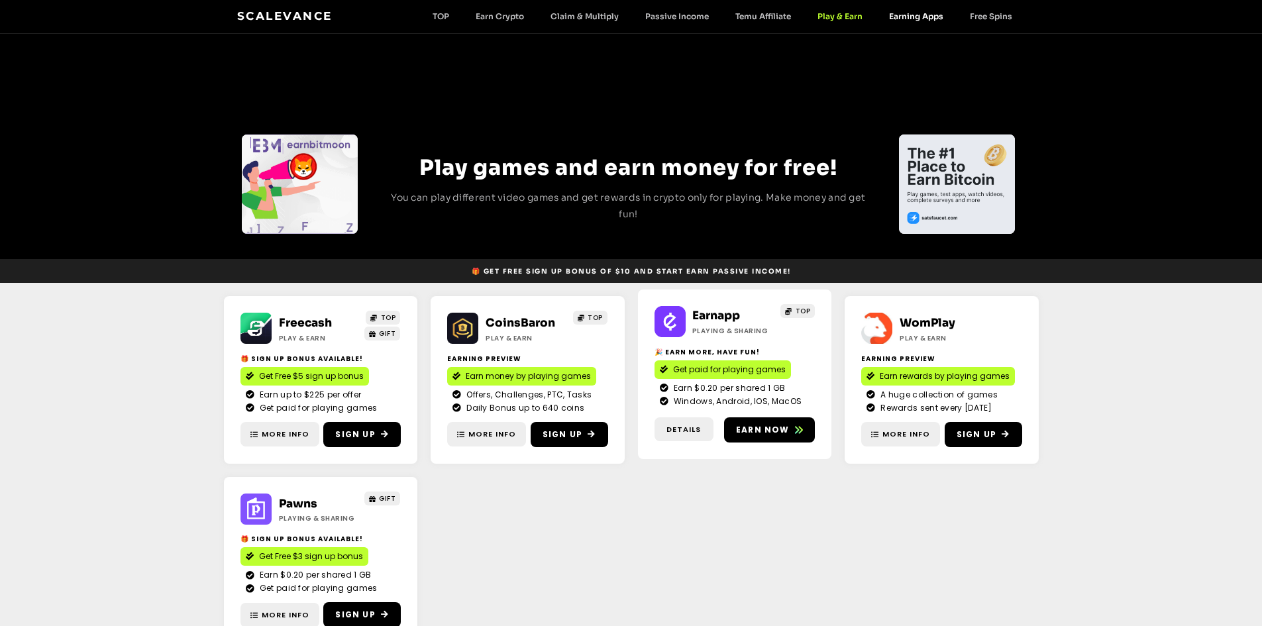
click at [903, 17] on link "Earning Apps" at bounding box center [916, 16] width 81 height 10
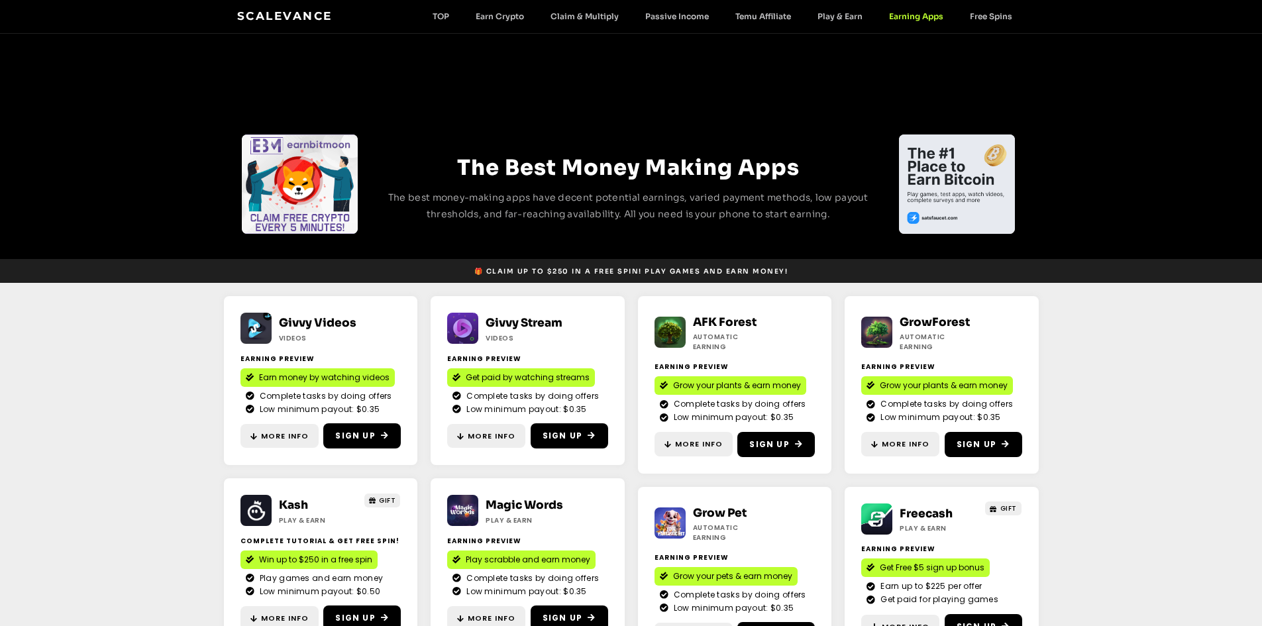
scroll to position [132, 0]
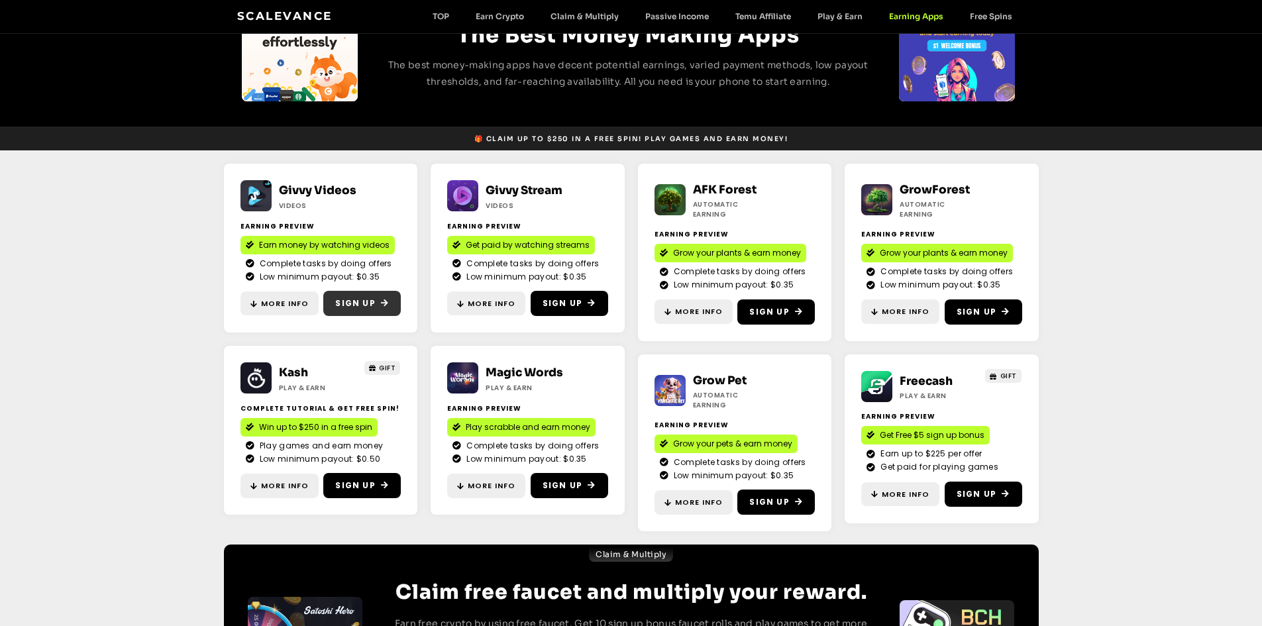
click at [345, 306] on span "Sign Up" at bounding box center [355, 303] width 40 height 12
click at [560, 302] on span "Sign Up" at bounding box center [562, 303] width 40 height 12
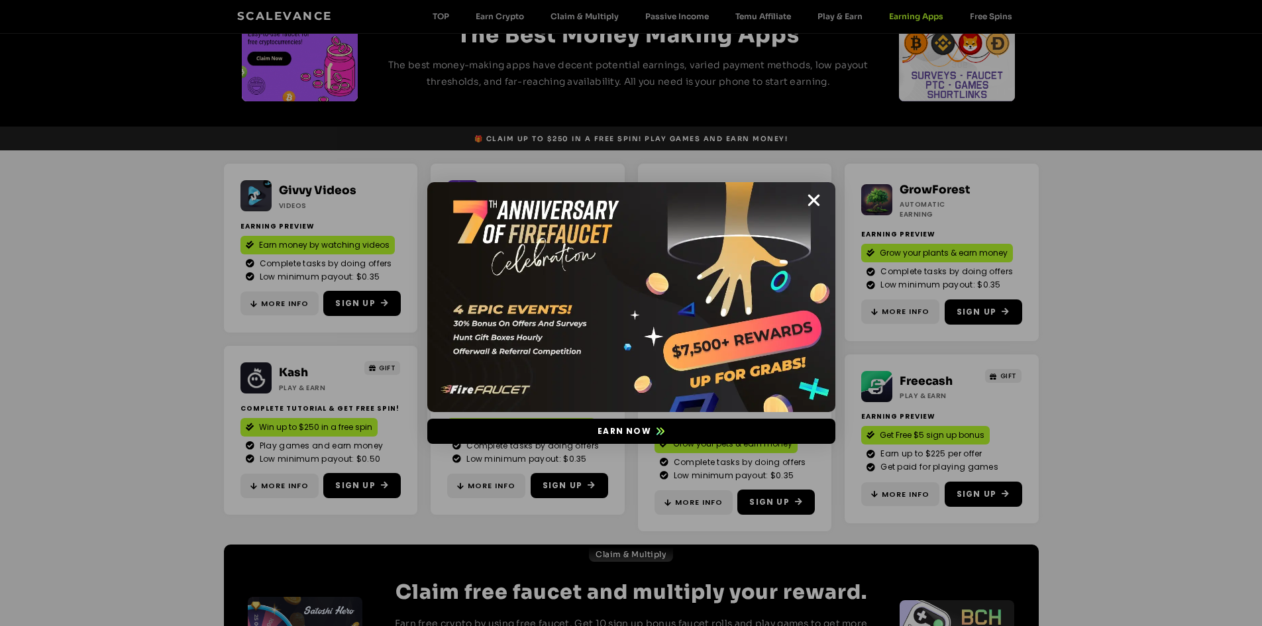
click at [432, 535] on div "Earn now" at bounding box center [631, 313] width 1262 height 626
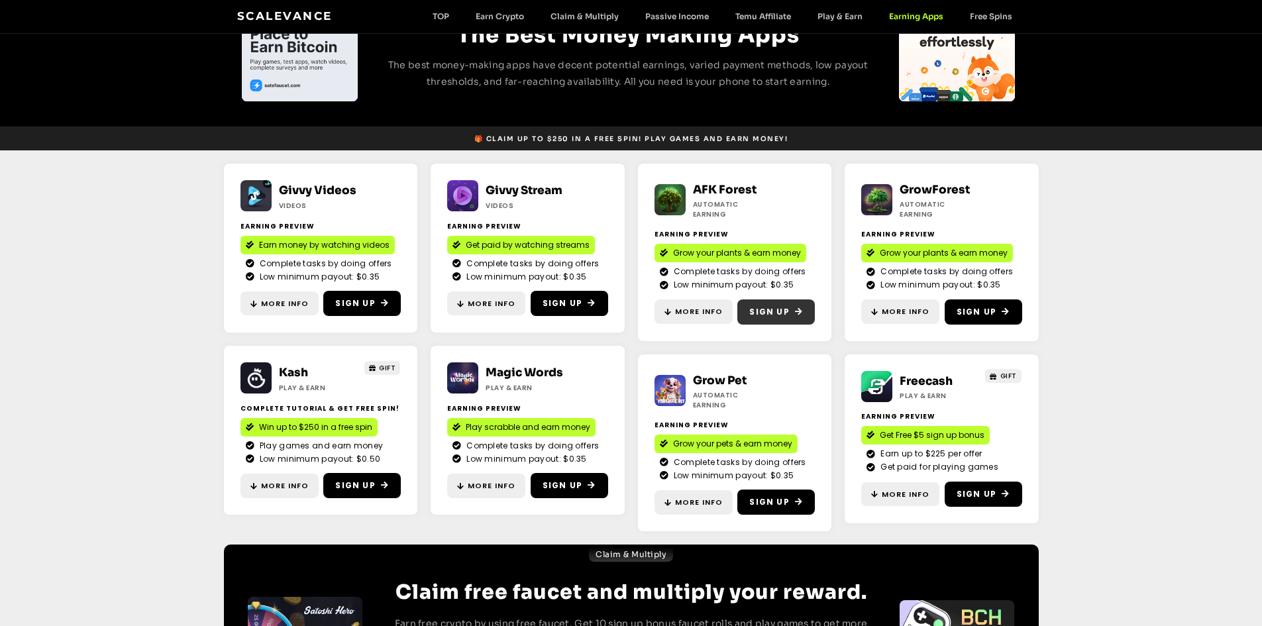
click at [786, 307] on span "Sign Up" at bounding box center [769, 312] width 40 height 12
click at [994, 311] on link "Sign Up" at bounding box center [983, 311] width 77 height 25
click at [776, 496] on span "Sign Up" at bounding box center [769, 502] width 40 height 12
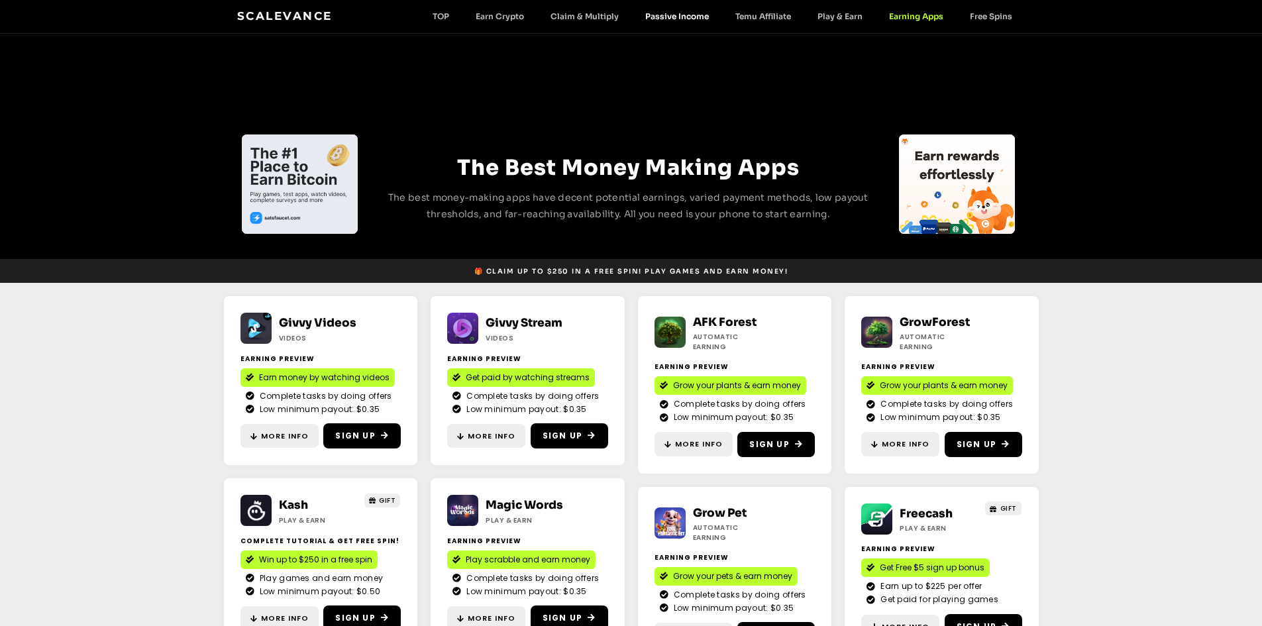
click at [665, 17] on link "Passive Income" at bounding box center [677, 16] width 90 height 10
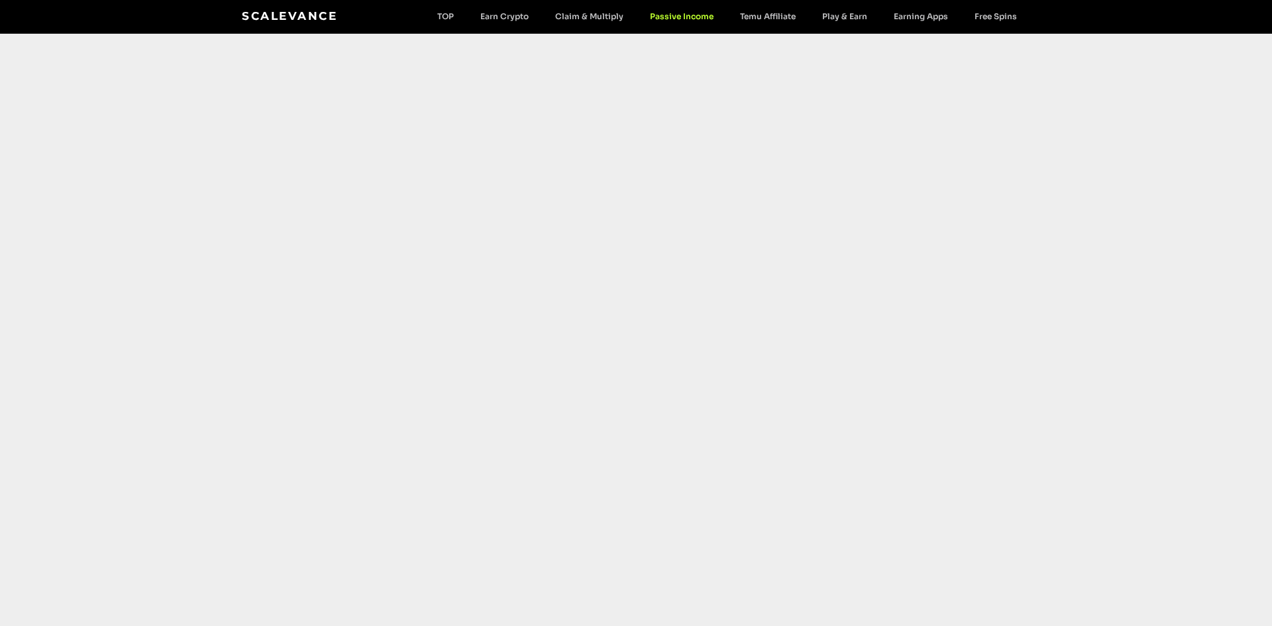
click at [558, 20] on link "Claim & Multiply" at bounding box center [589, 16] width 95 height 10
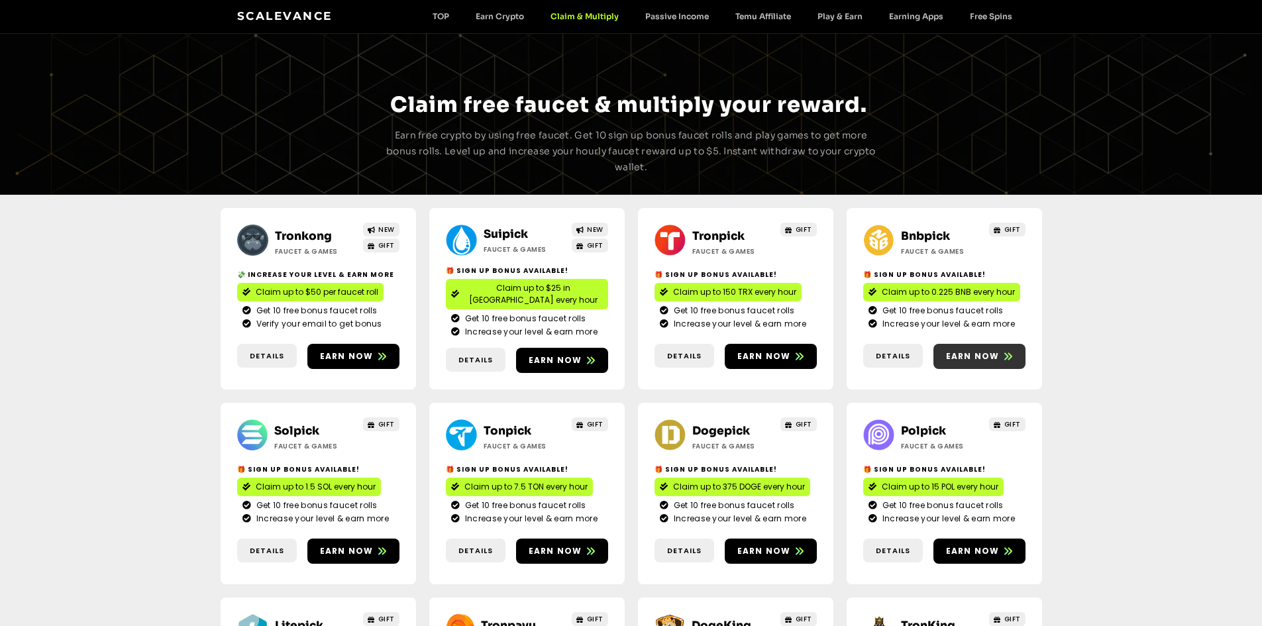
click at [976, 356] on link "Earn now" at bounding box center [979, 356] width 92 height 25
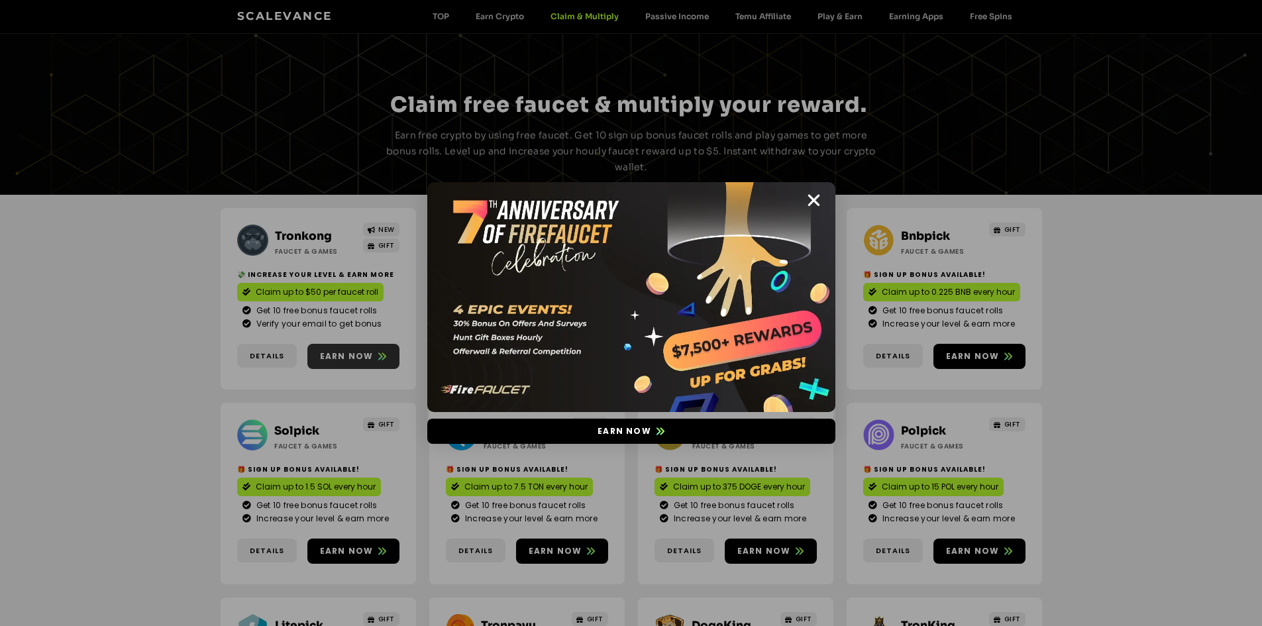
click at [374, 349] on div "Earn now" at bounding box center [631, 313] width 1262 height 626
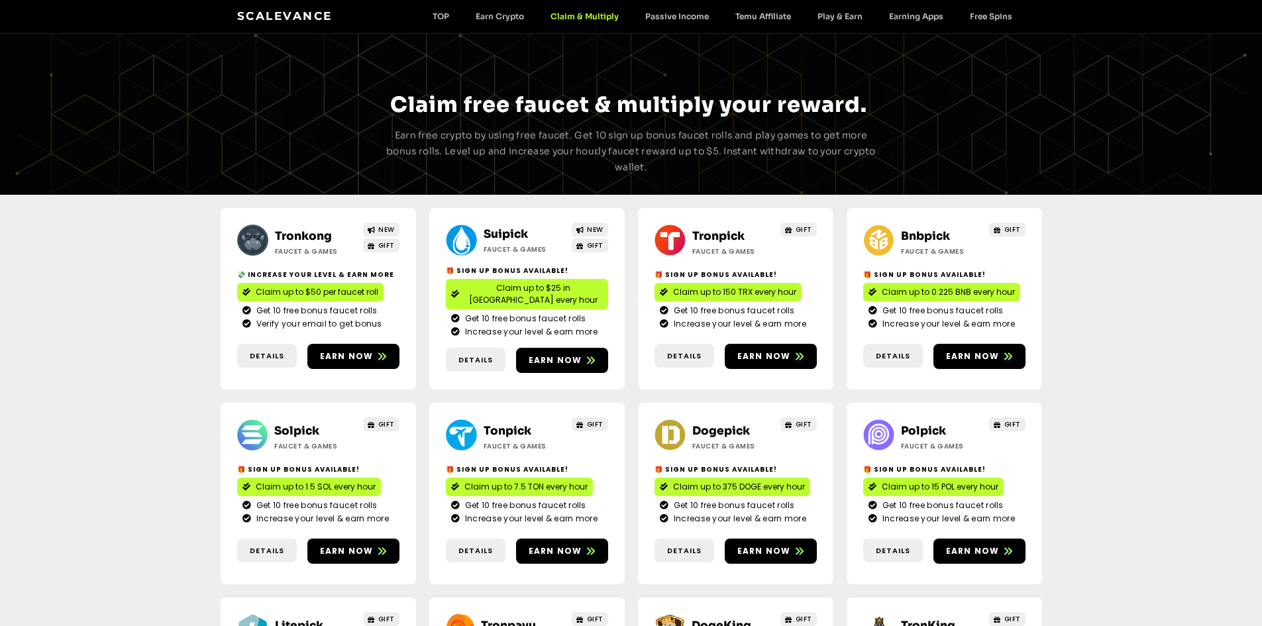
scroll to position [132, 0]
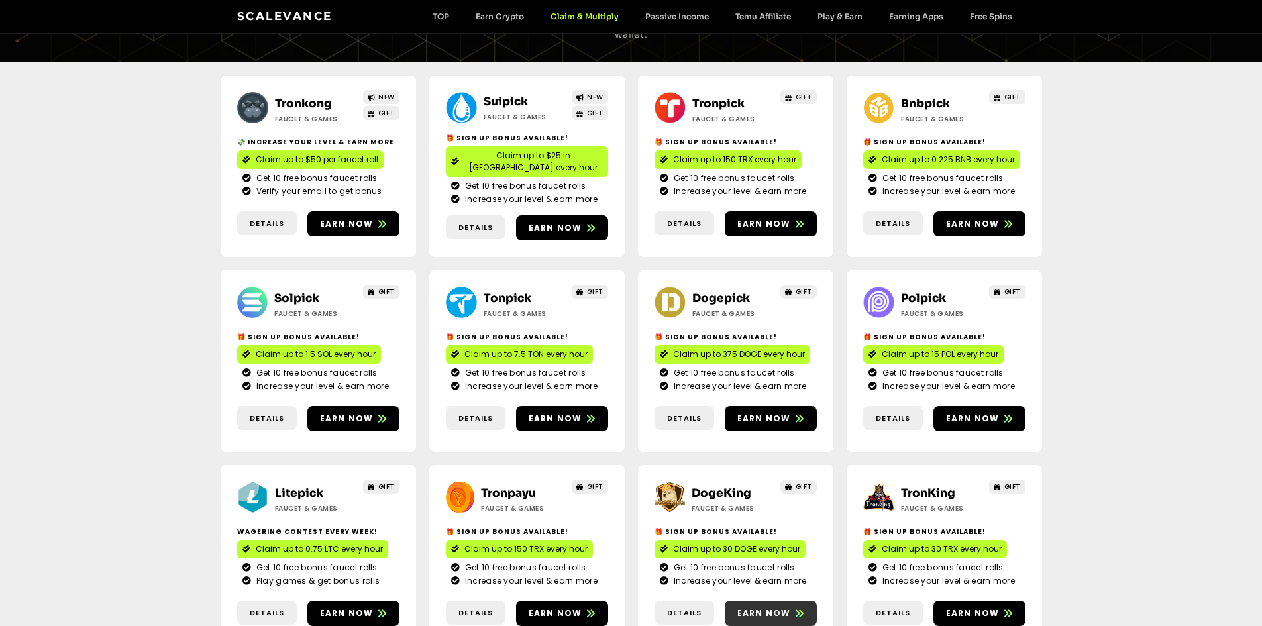
click at [766, 601] on link "Earn now" at bounding box center [771, 613] width 92 height 25
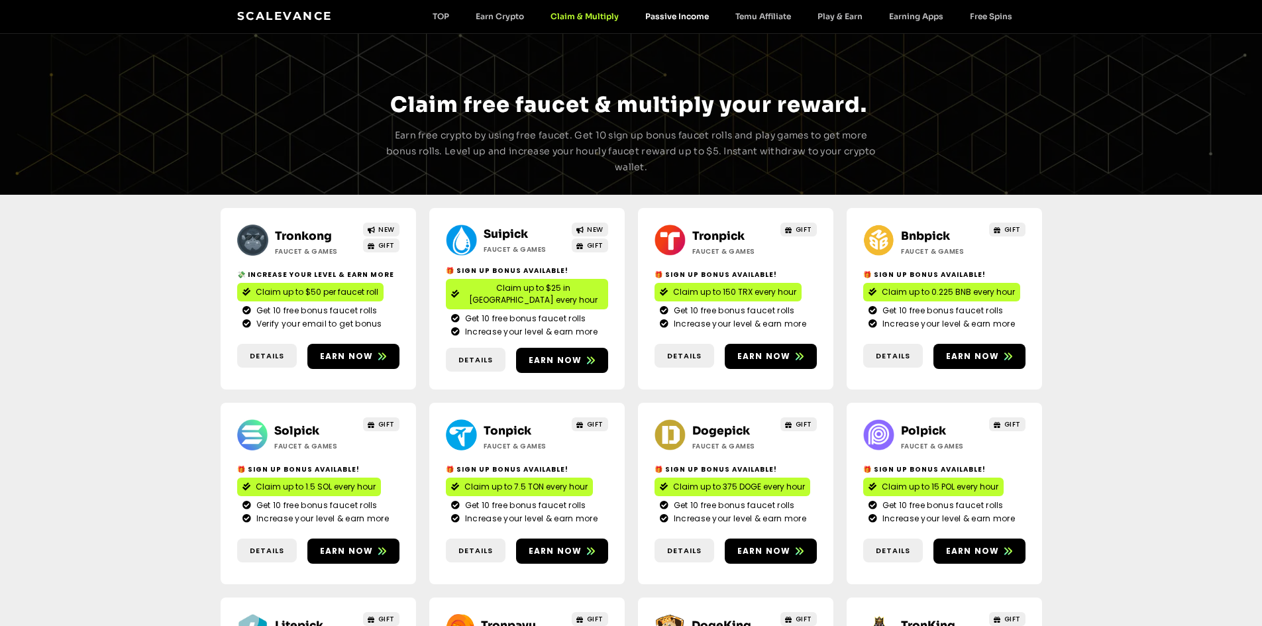
click at [664, 17] on link "Passive Income" at bounding box center [677, 16] width 90 height 10
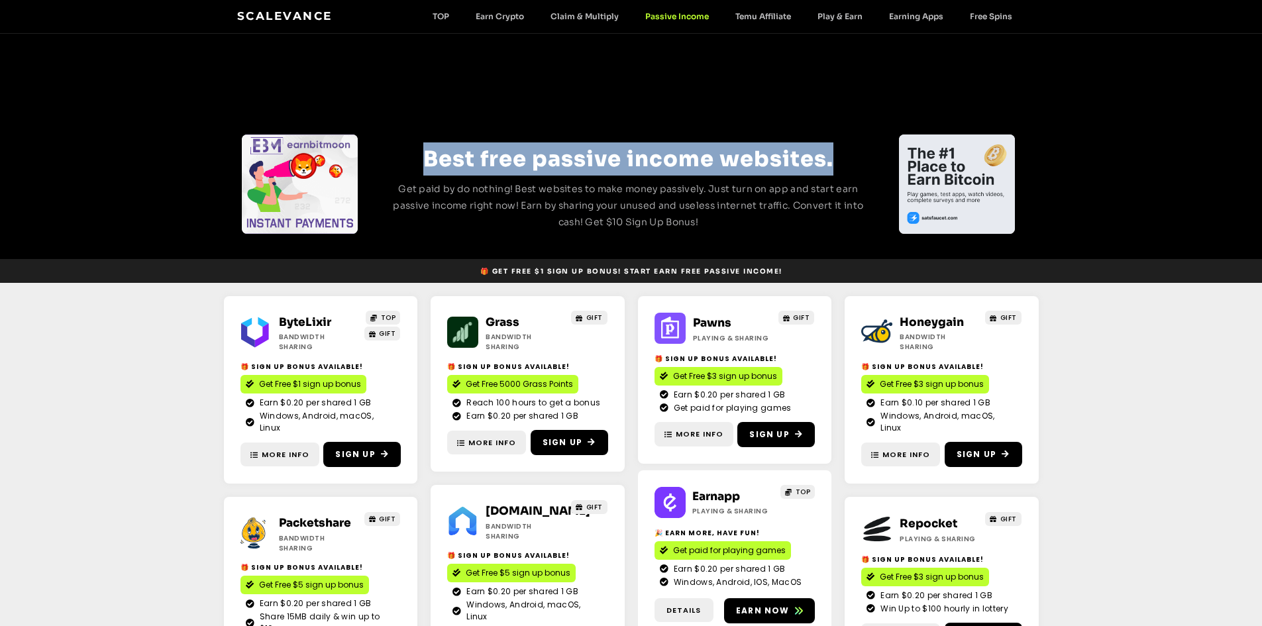
drag, startPoint x: 419, startPoint y: 154, endPoint x: 840, endPoint y: 164, distance: 420.7
click at [840, 164] on h2 "Best free passive income websites." at bounding box center [628, 158] width 491 height 33
